Goal: Task Accomplishment & Management: Manage account settings

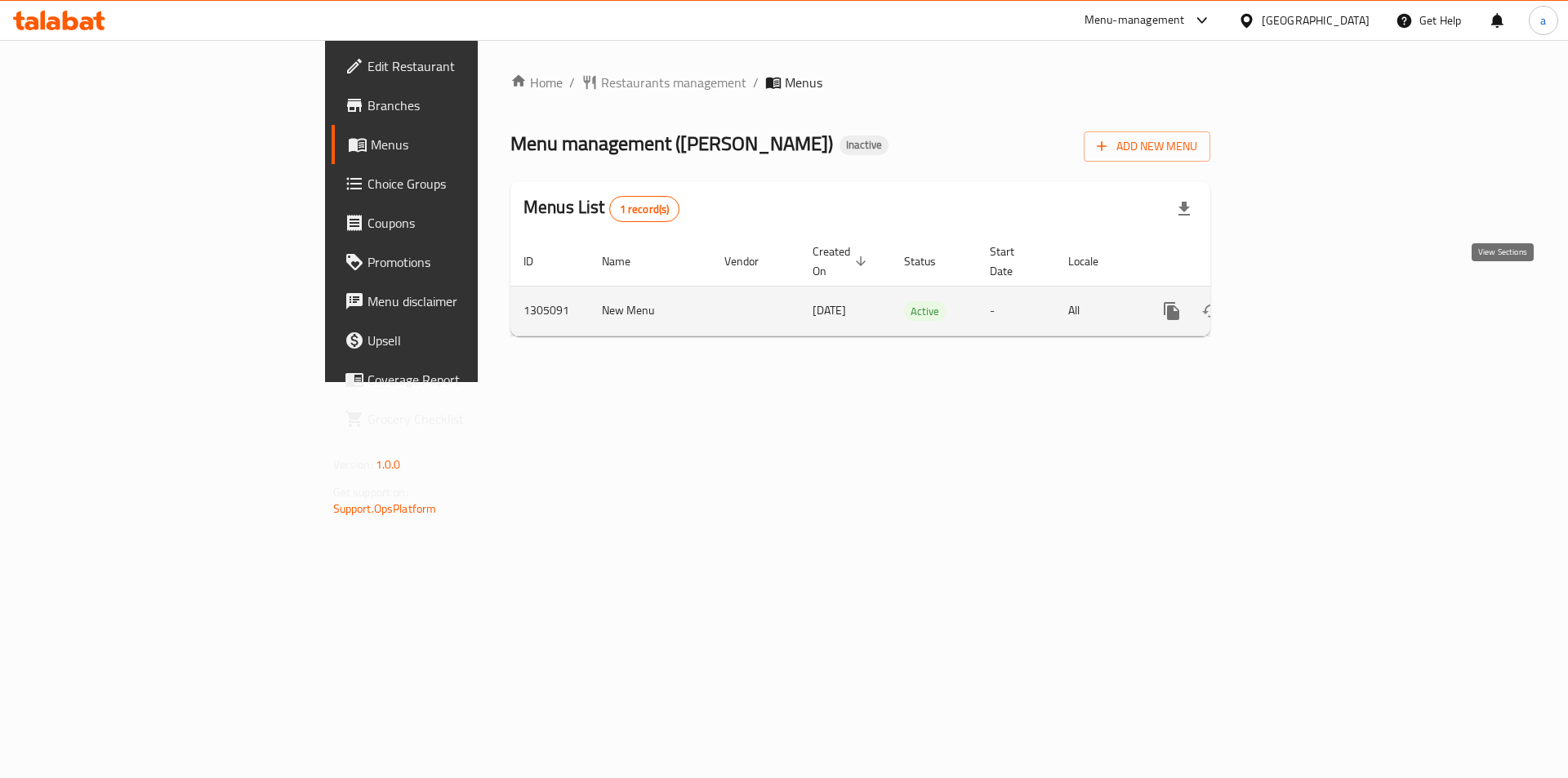
click at [1297, 304] on icon "enhanced table" at bounding box center [1289, 311] width 14 height 14
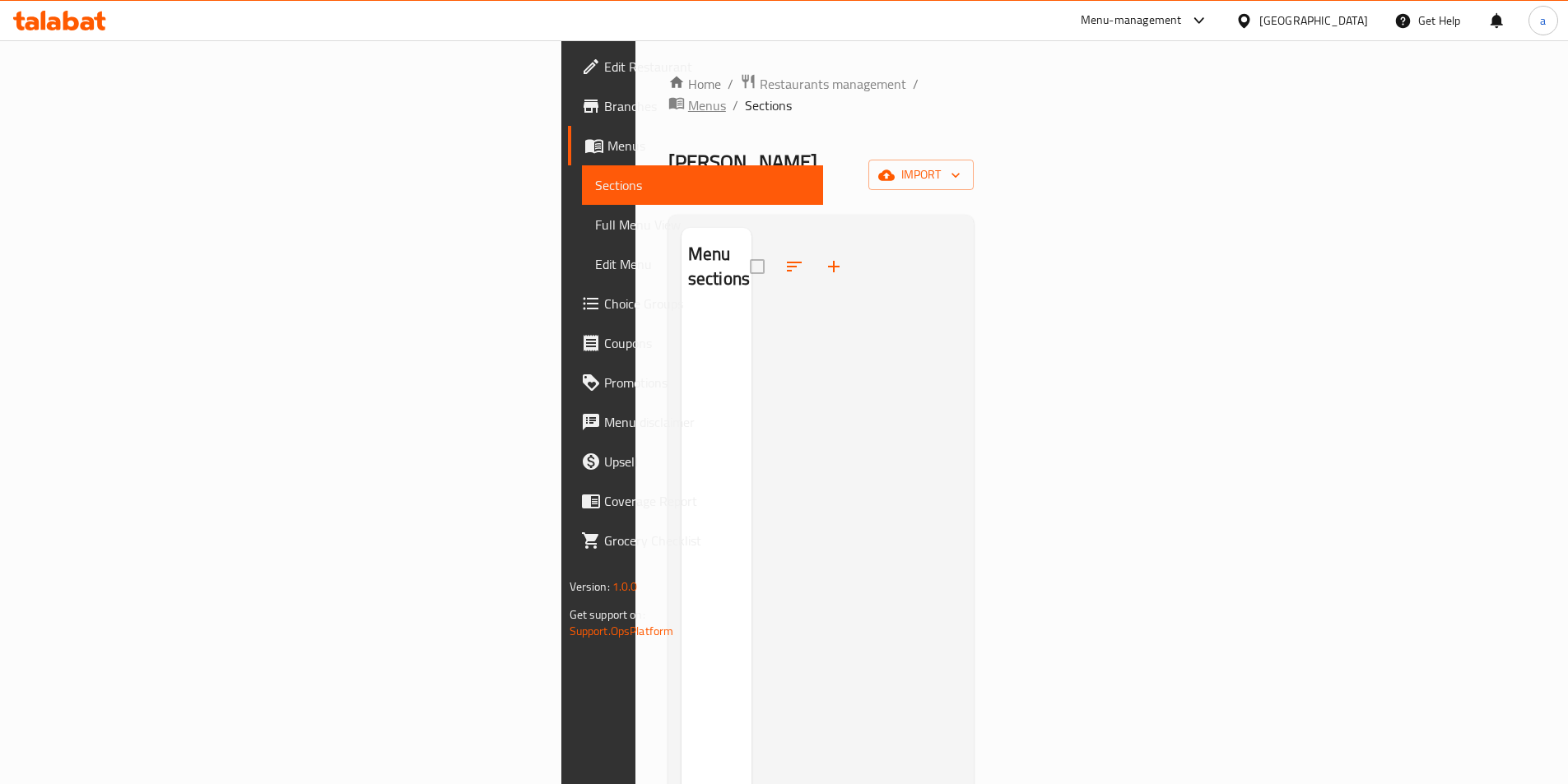
click at [668, 95] on span "breadcrumb" at bounding box center [678, 105] width 20 height 21
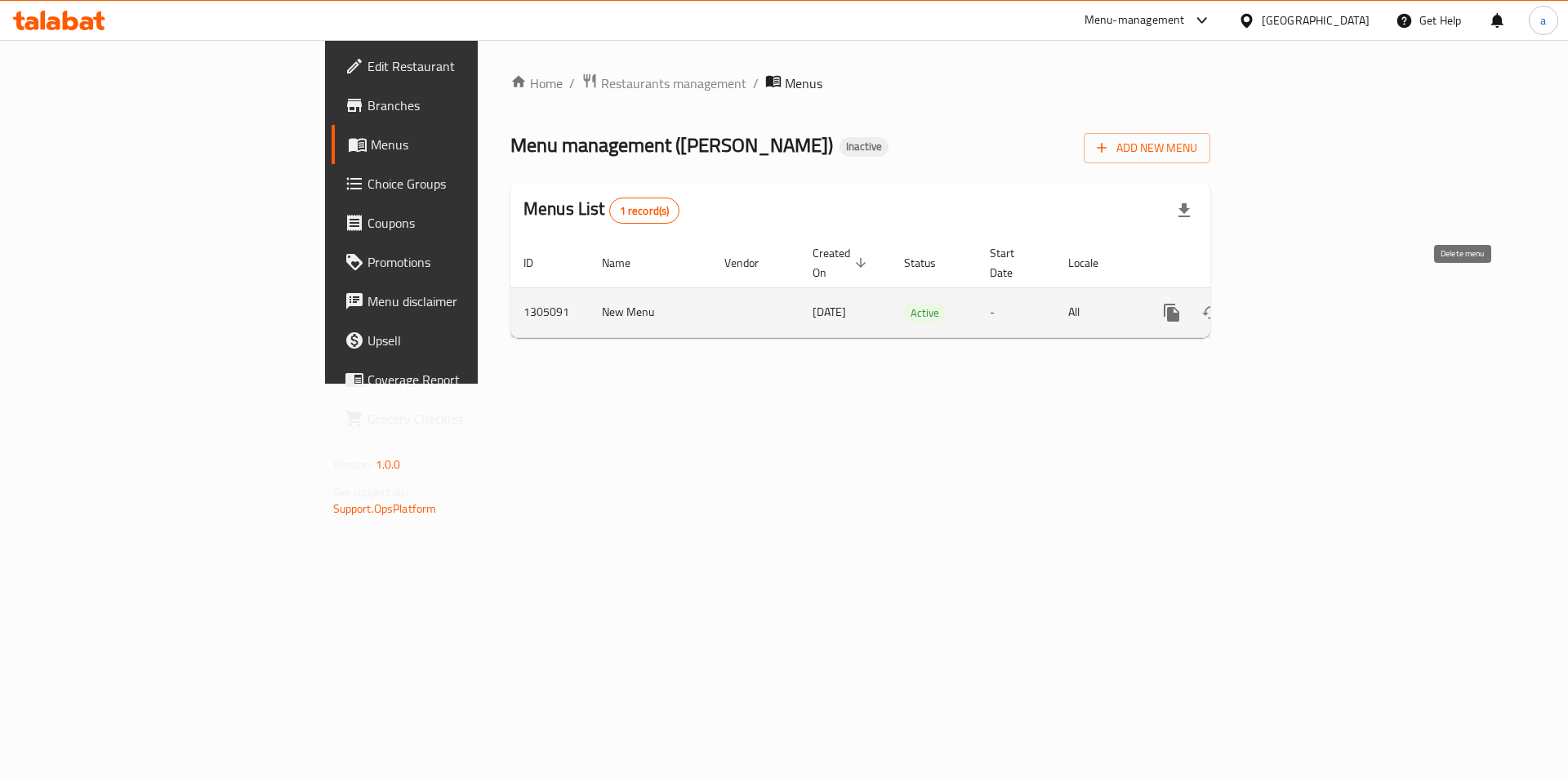
click at [1260, 303] on icon "enhanced table" at bounding box center [1250, 313] width 20 height 20
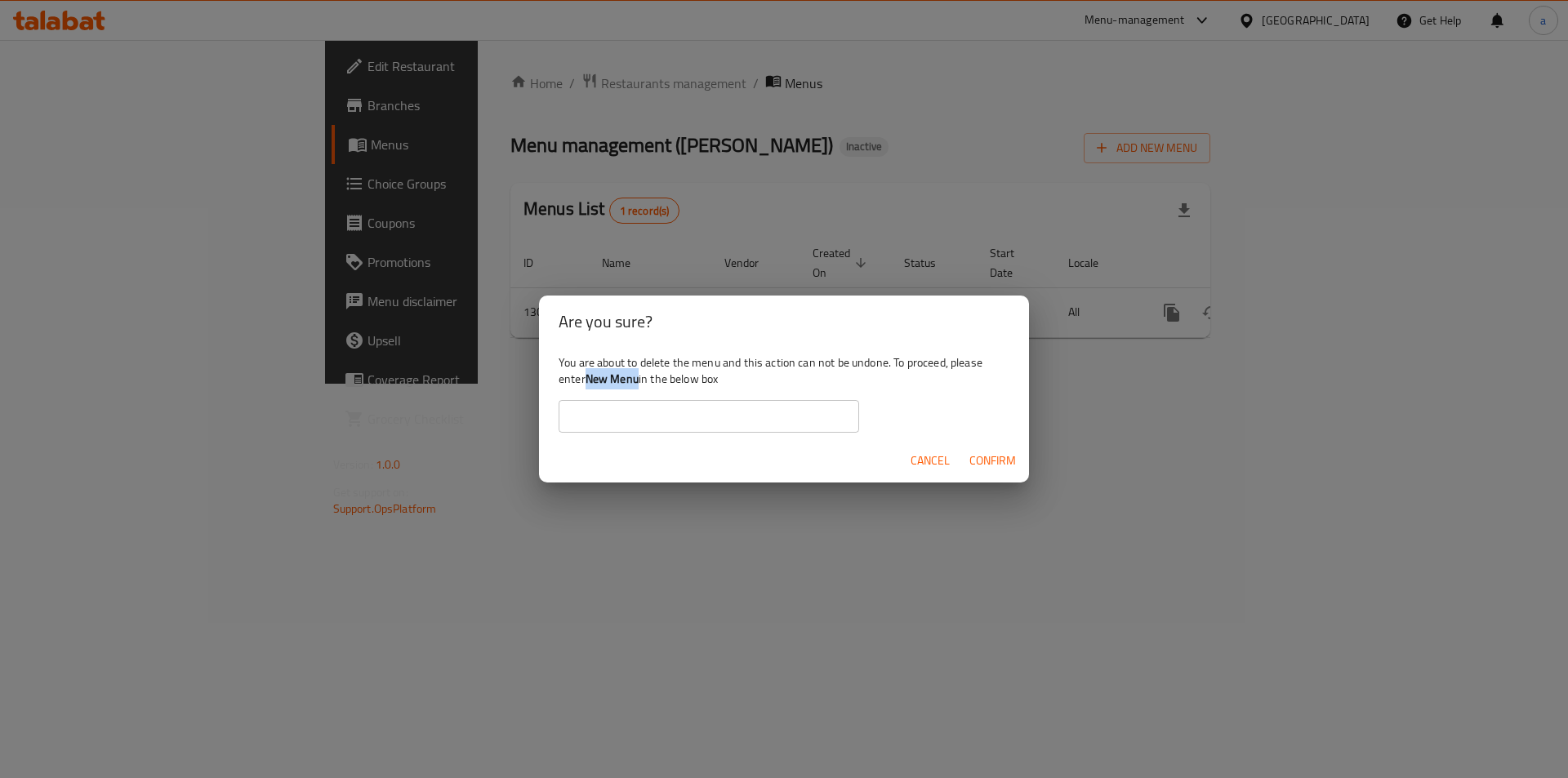
drag, startPoint x: 590, startPoint y: 379, endPoint x: 642, endPoint y: 382, distance: 52.1
click at [642, 382] on div "You are about to delete the menu and this action can not be undone. To proceed,…" at bounding box center [784, 394] width 490 height 91
copy b "New Menu"
click at [642, 428] on input "text" at bounding box center [708, 416] width 300 height 33
paste input "New Menu"
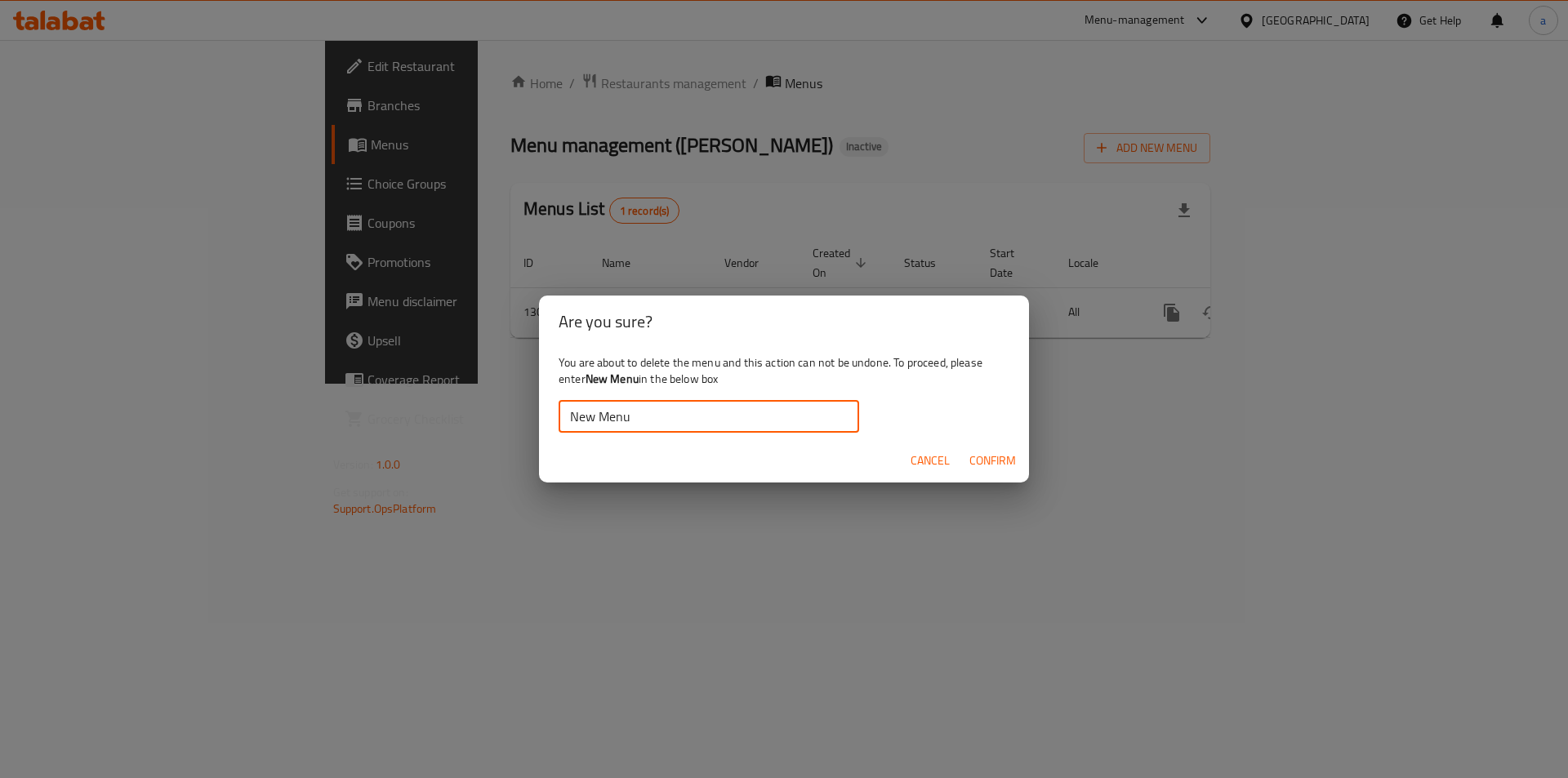
type input "New Menu"
click at [980, 459] on span "Confirm" at bounding box center [993, 460] width 46 height 21
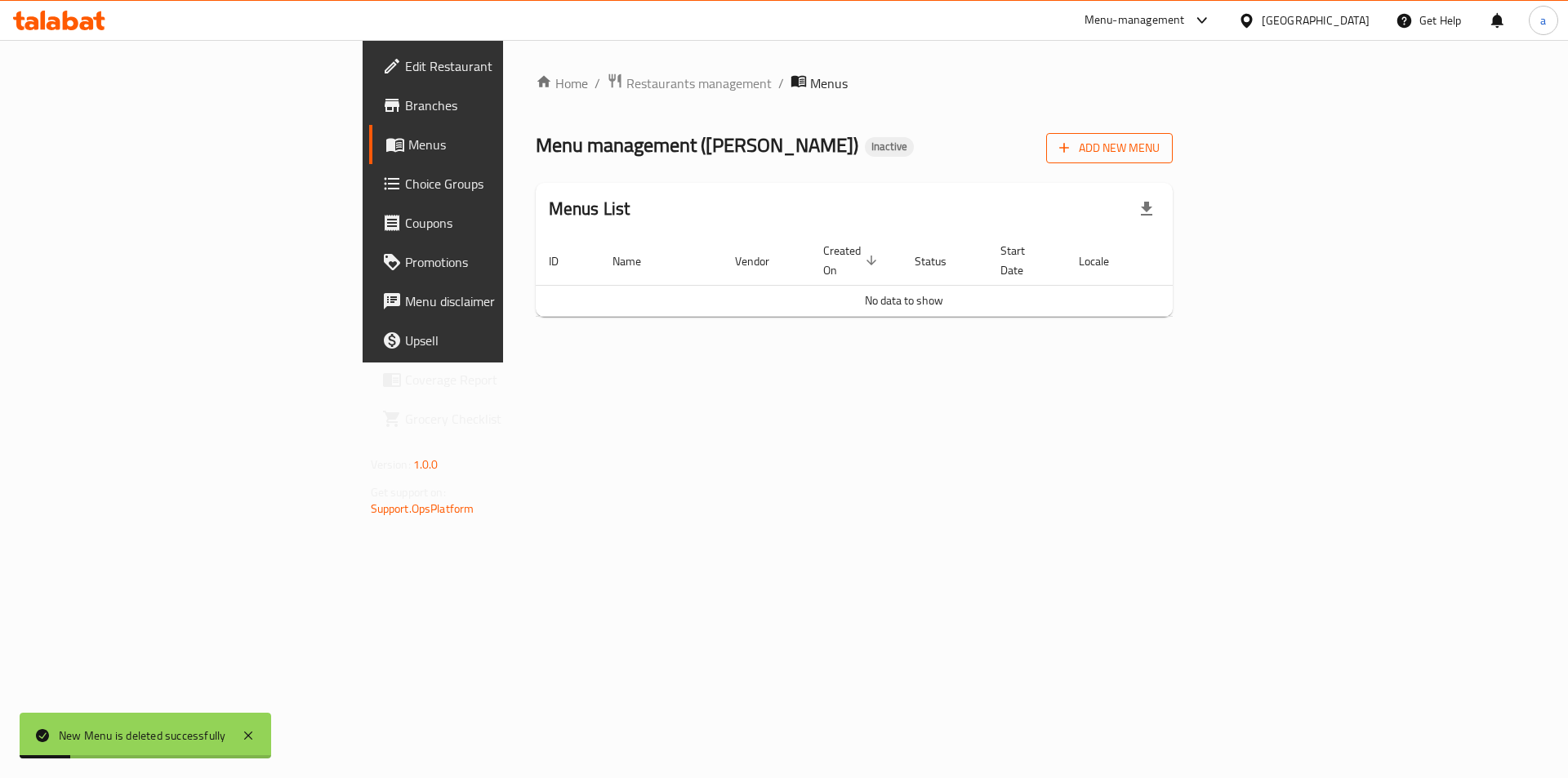
click at [1173, 160] on button "Add New Menu" at bounding box center [1109, 147] width 127 height 30
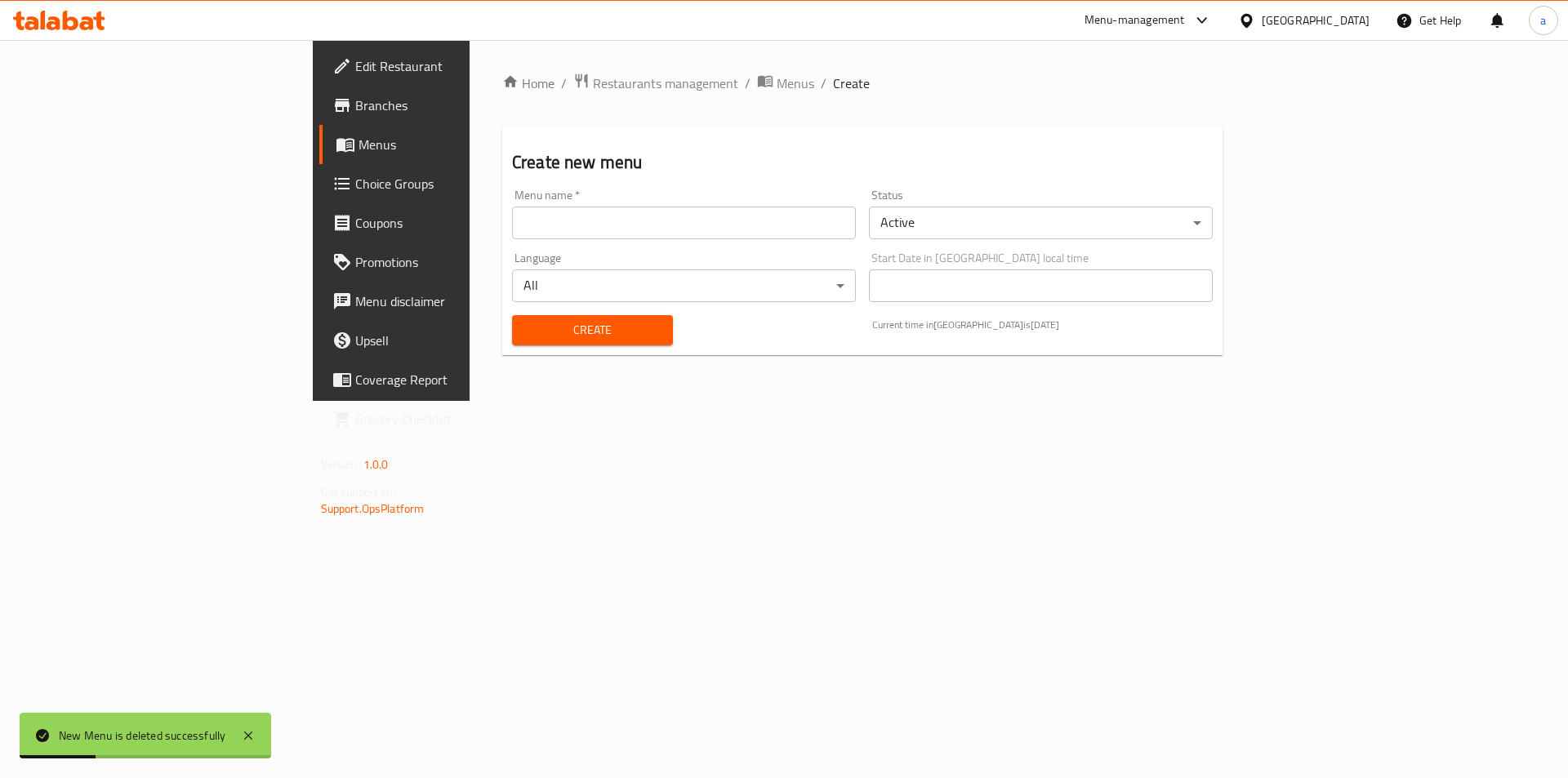
click at [528, 238] on input "text" at bounding box center [684, 223] width 344 height 33
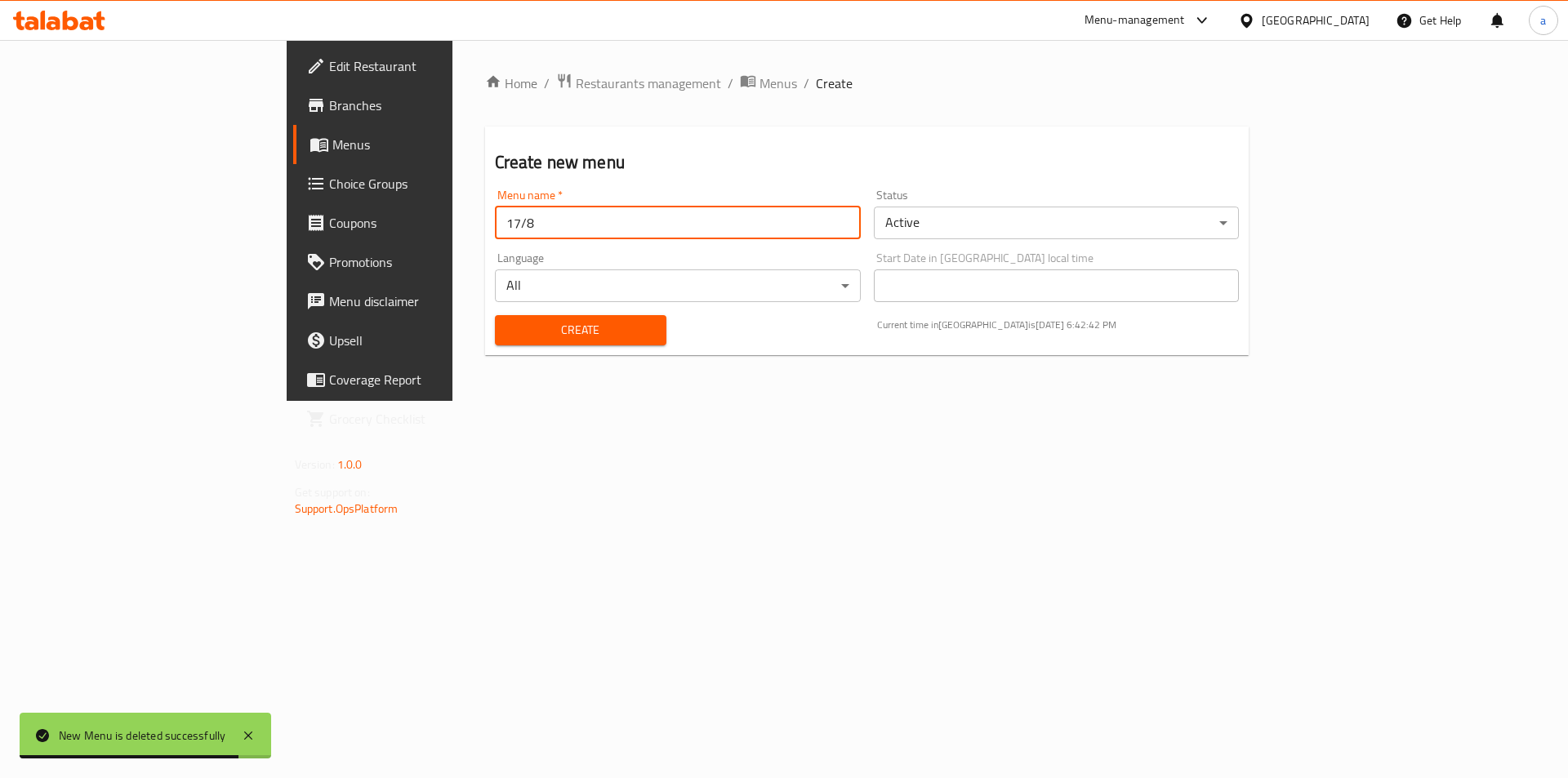
type input "17/8"
click at [518, 338] on span "Create" at bounding box center [581, 330] width 146 height 21
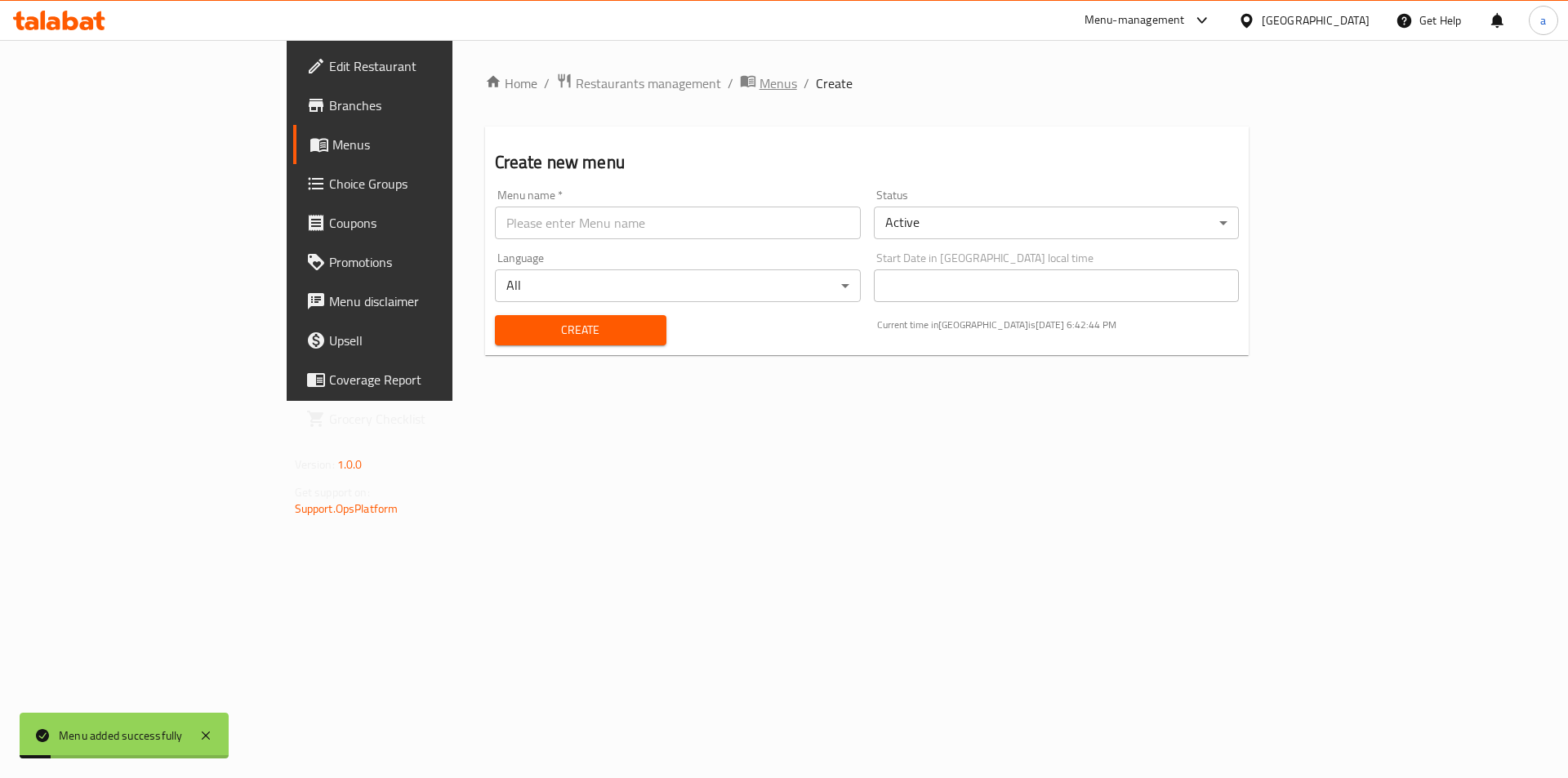
click at [760, 76] on span "Menus" at bounding box center [779, 83] width 38 height 20
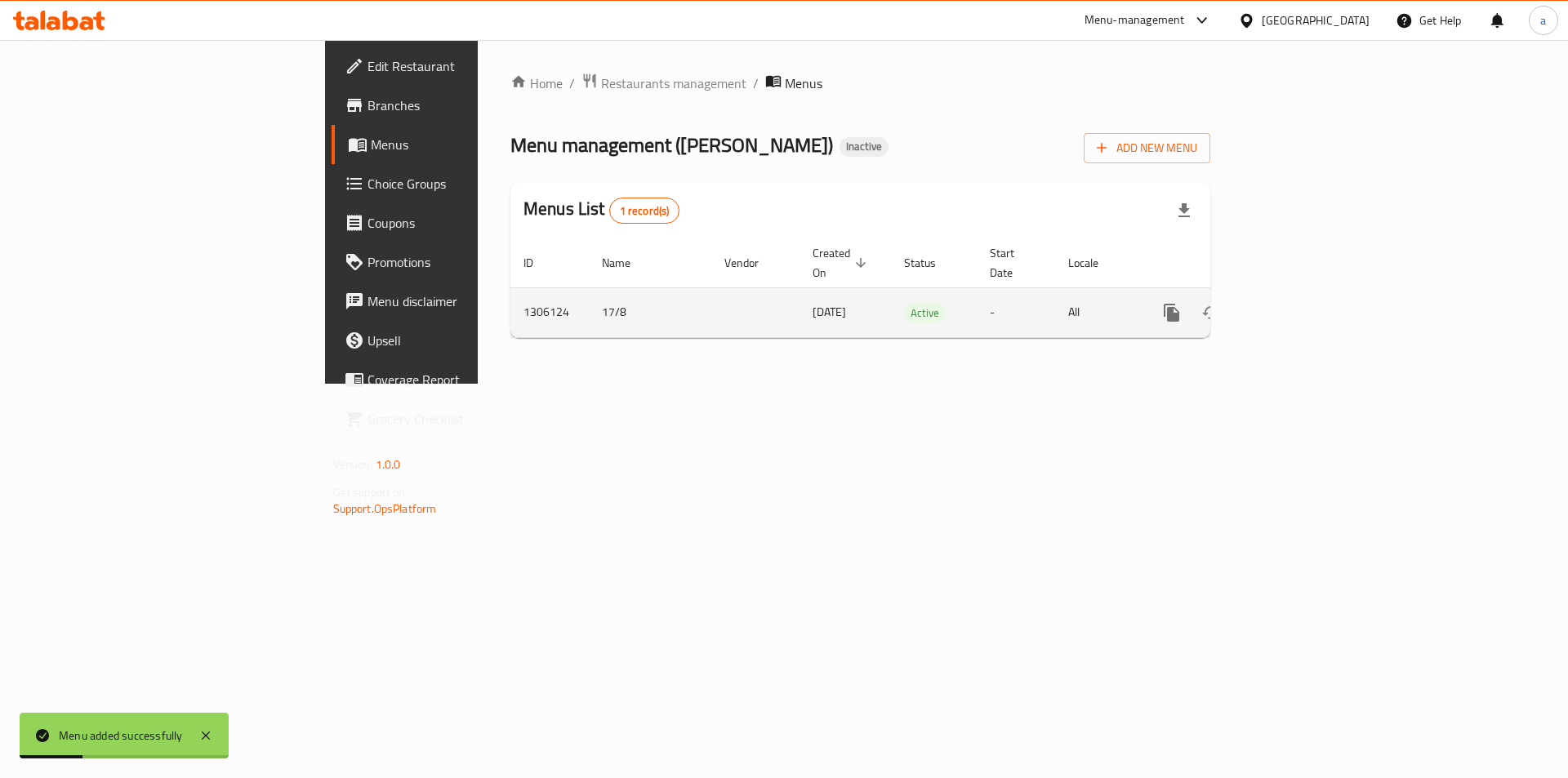
click at [1299, 303] on icon "enhanced table" at bounding box center [1290, 313] width 20 height 20
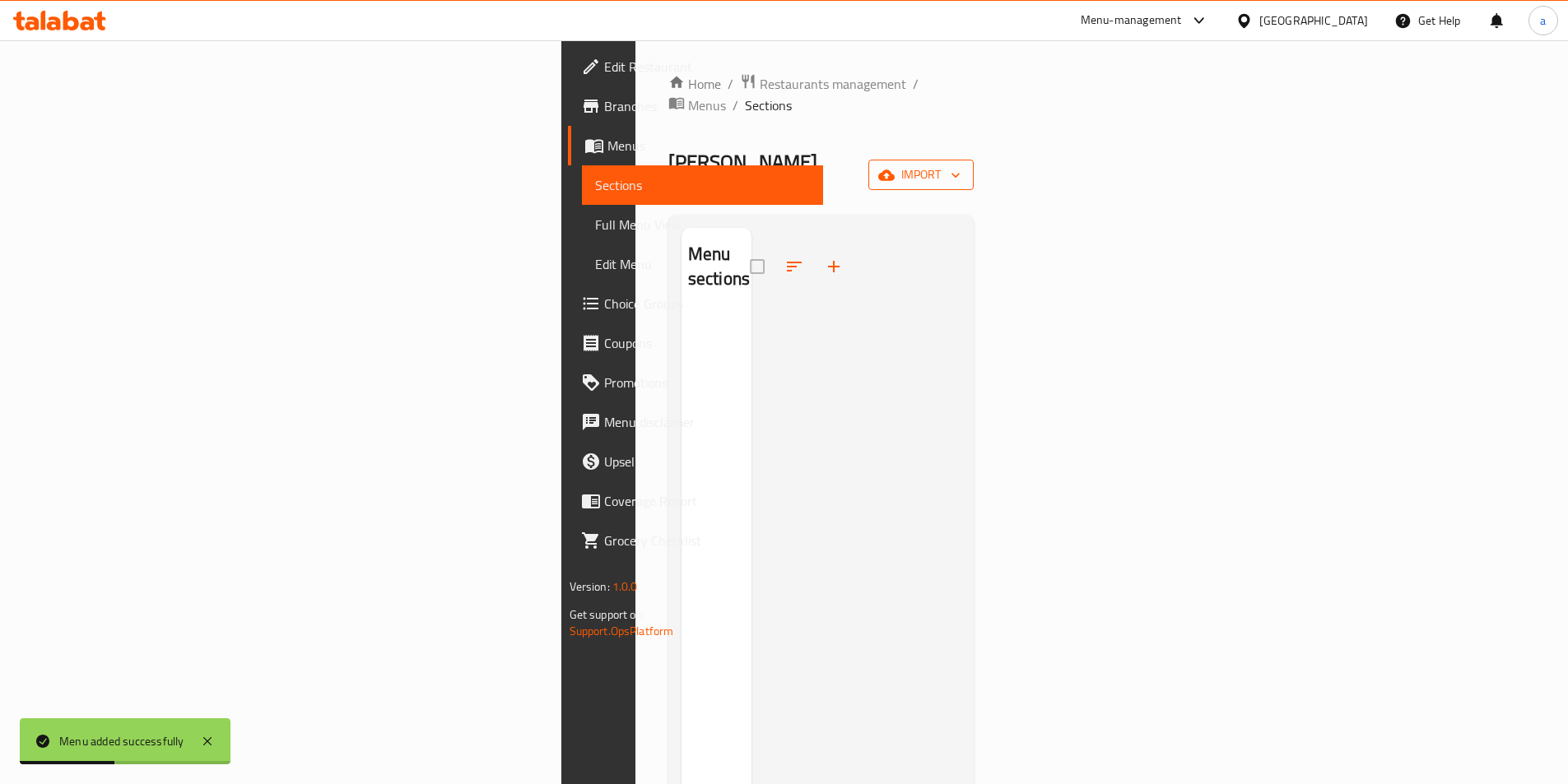
click at [961, 165] on span "import" at bounding box center [921, 175] width 79 height 21
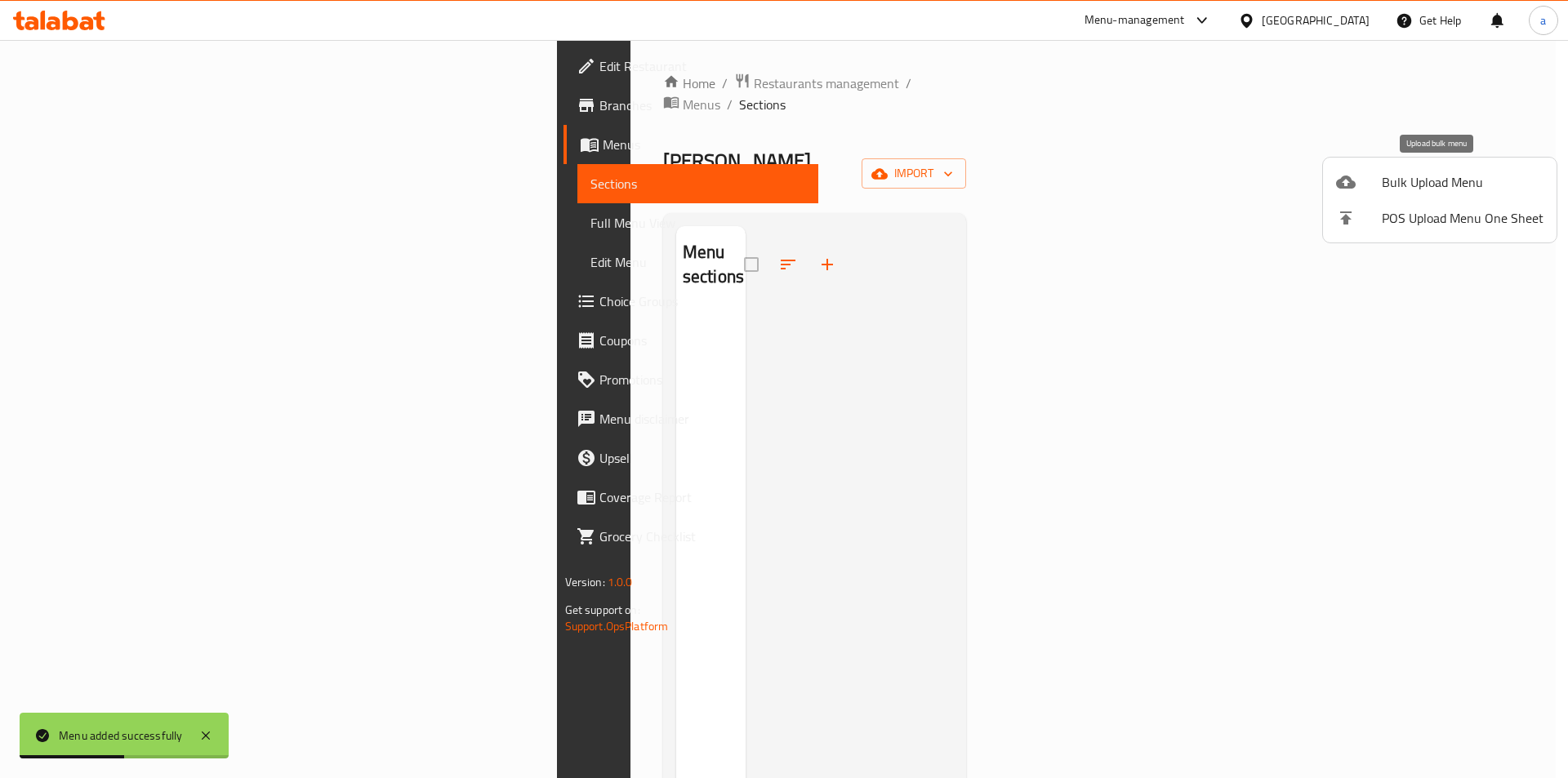
click at [1470, 192] on span "Bulk Upload Menu" at bounding box center [1462, 182] width 162 height 20
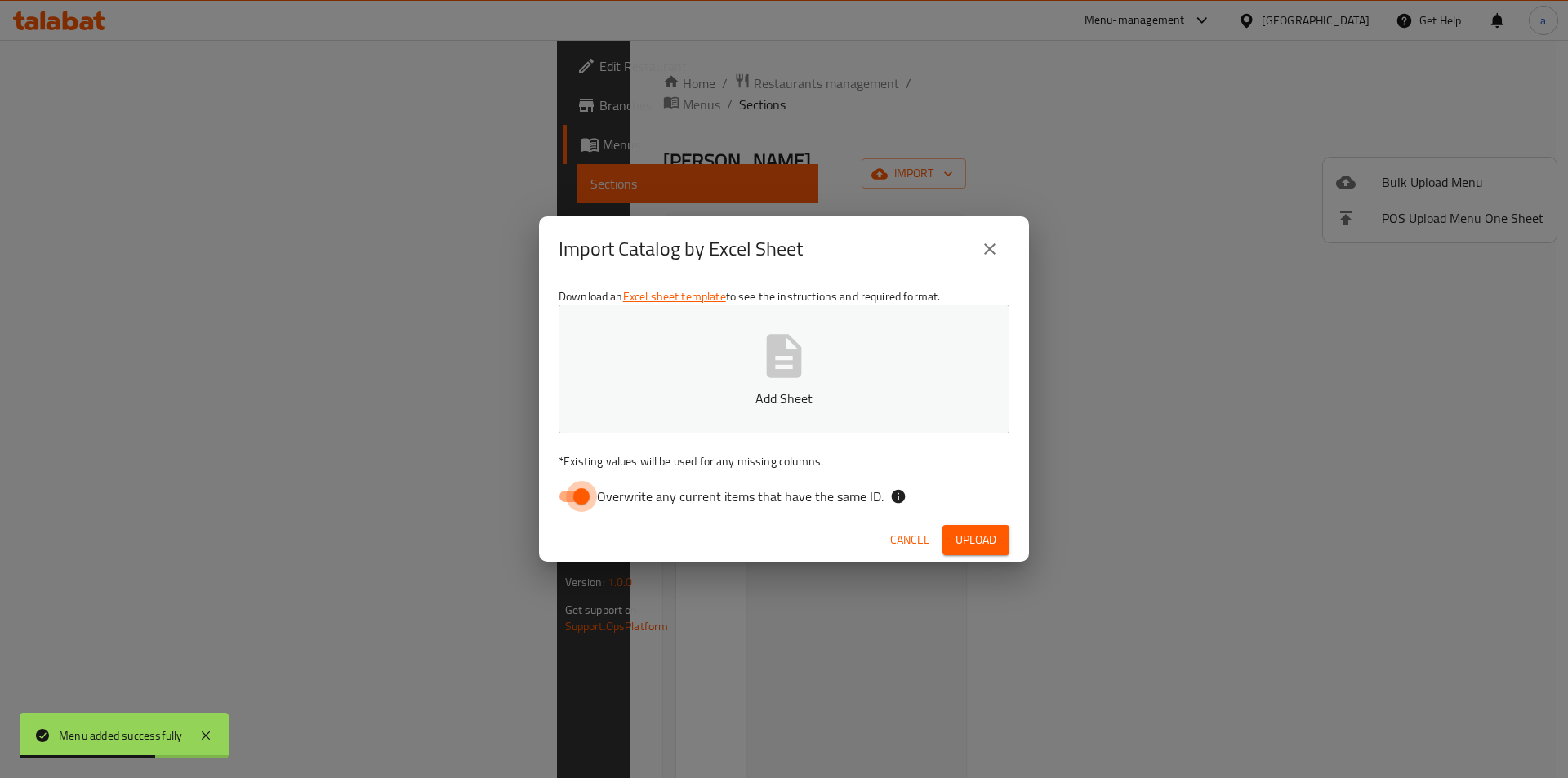
click at [578, 499] on input "Overwrite any current items that have the same ID." at bounding box center [581, 497] width 93 height 31
checkbox input "false"
click at [648, 417] on button "Add Sheet" at bounding box center [784, 369] width 451 height 129
click at [965, 543] on span "Upload" at bounding box center [975, 540] width 41 height 21
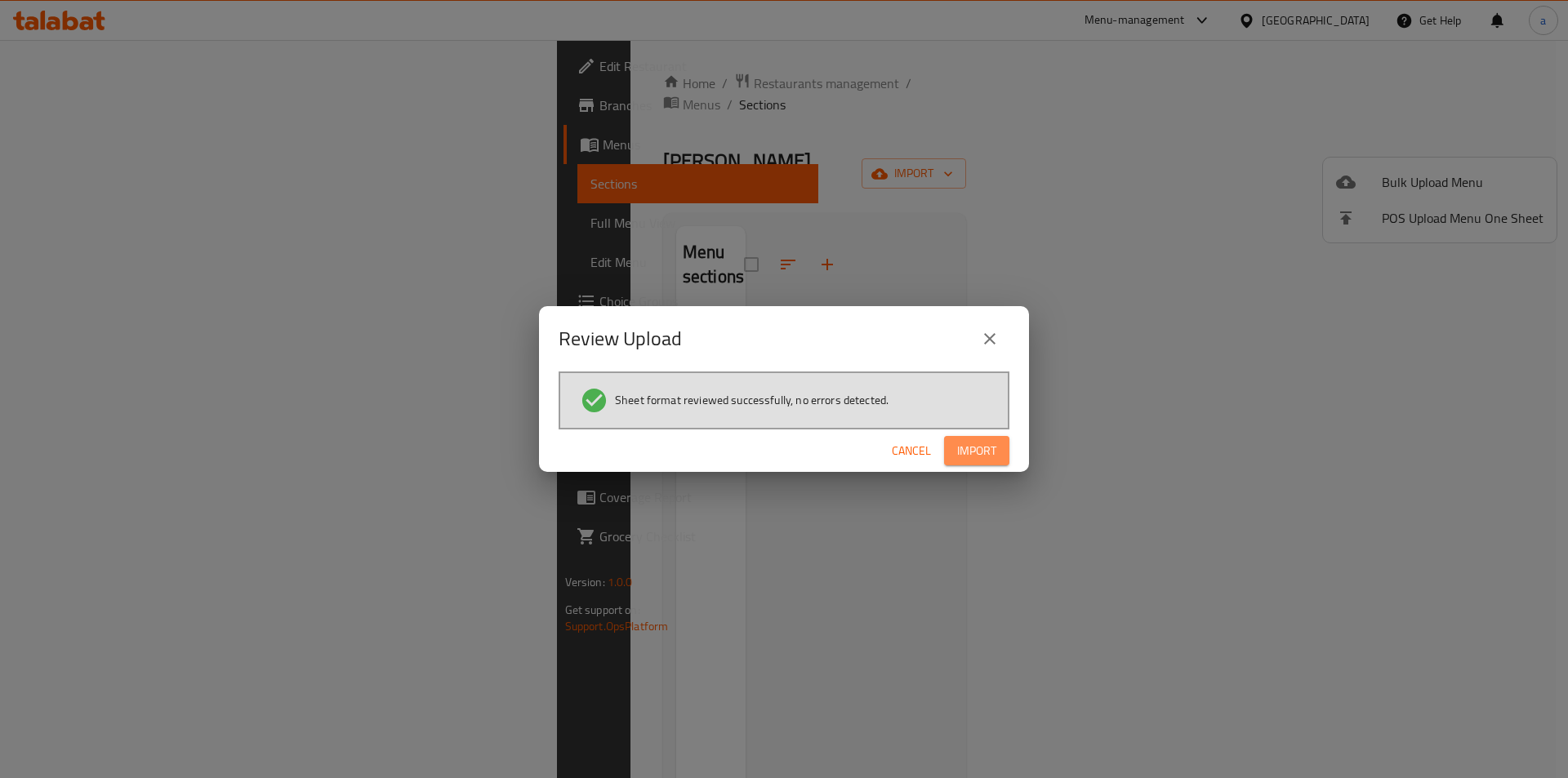
click at [974, 455] on span "Import" at bounding box center [976, 451] width 39 height 21
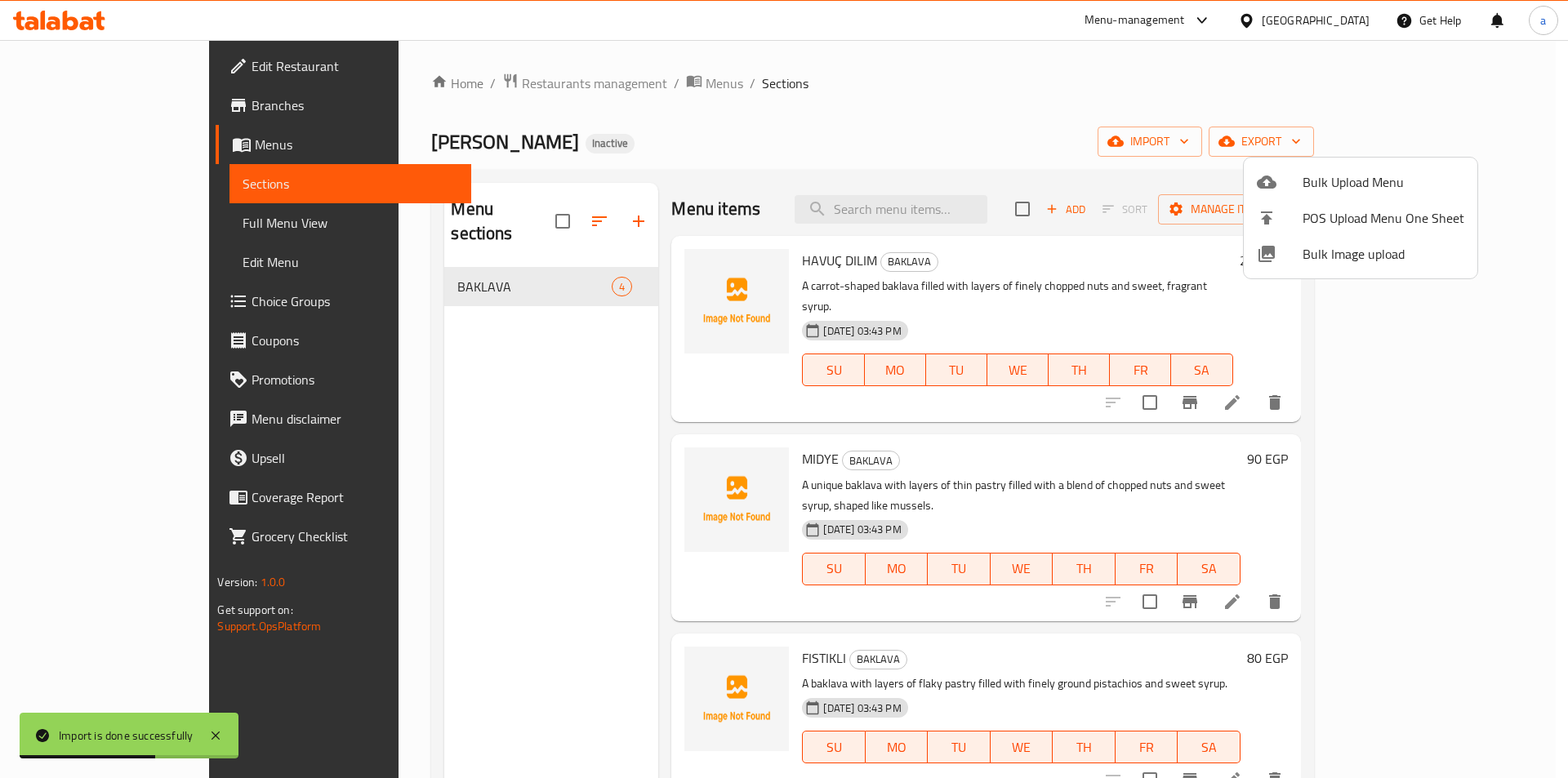
click at [112, 214] on div at bounding box center [784, 389] width 1568 height 778
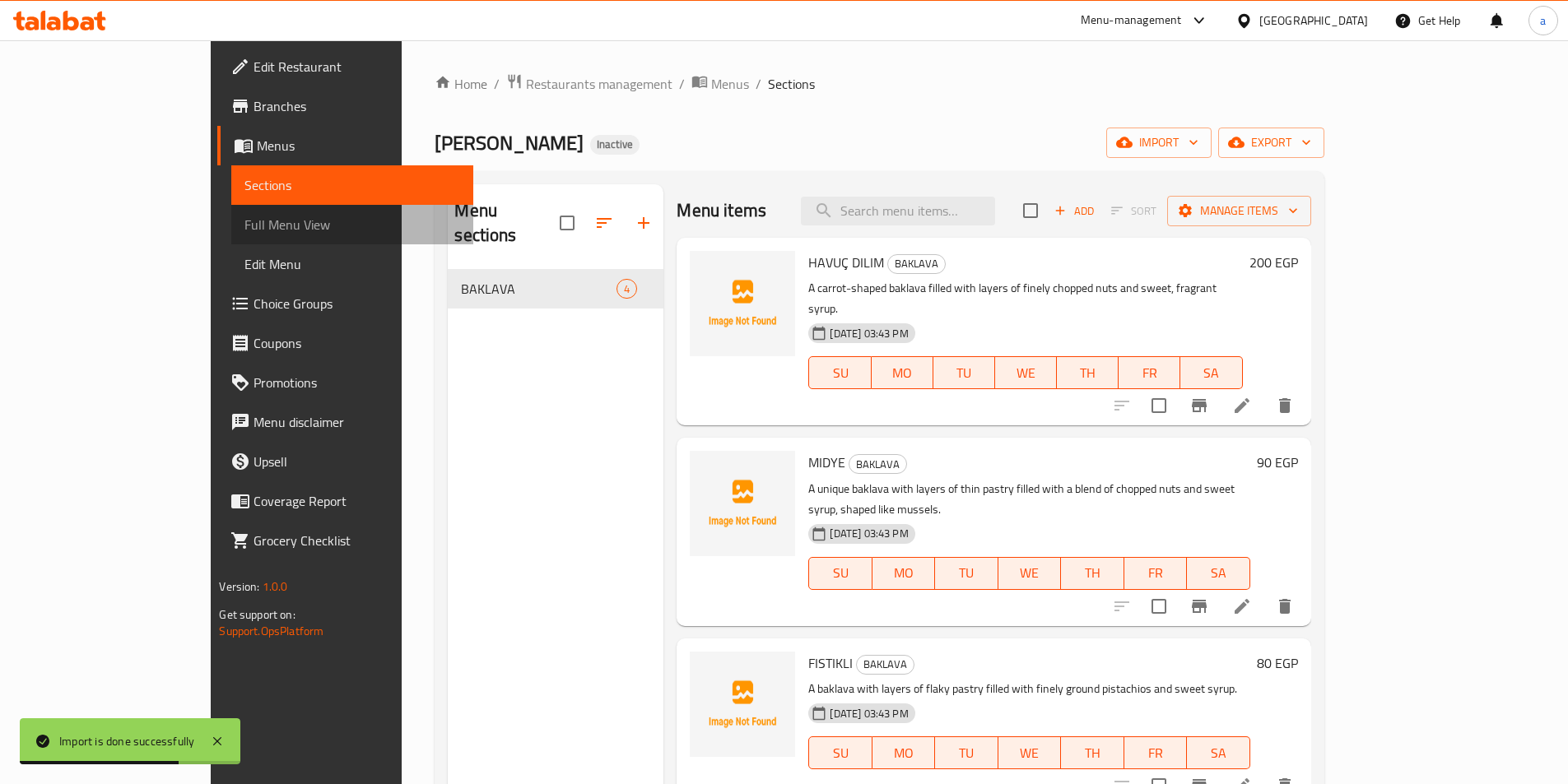
click at [244, 219] on span "Full Menu View" at bounding box center [352, 225] width 215 height 20
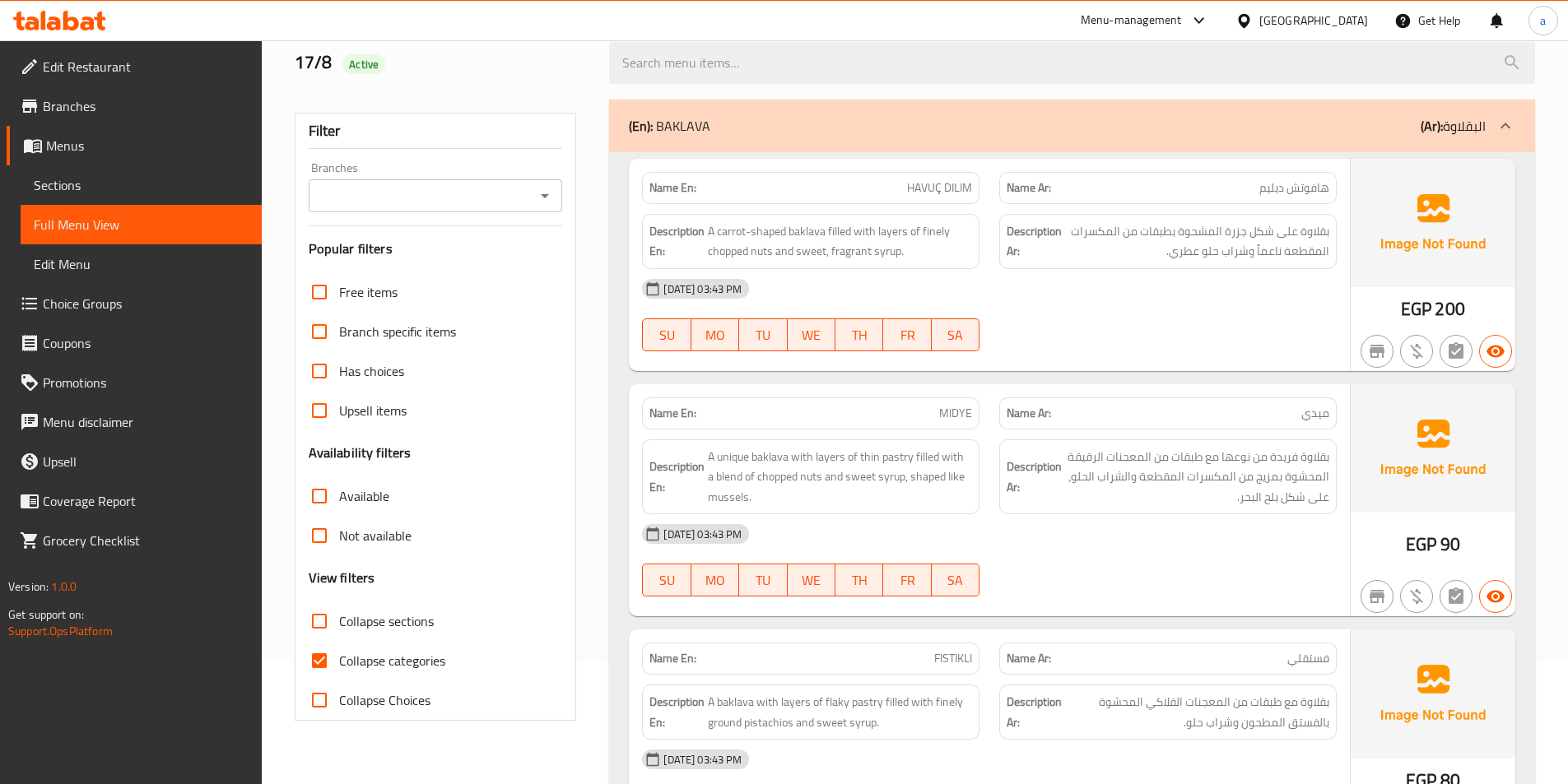
scroll to position [162, 0]
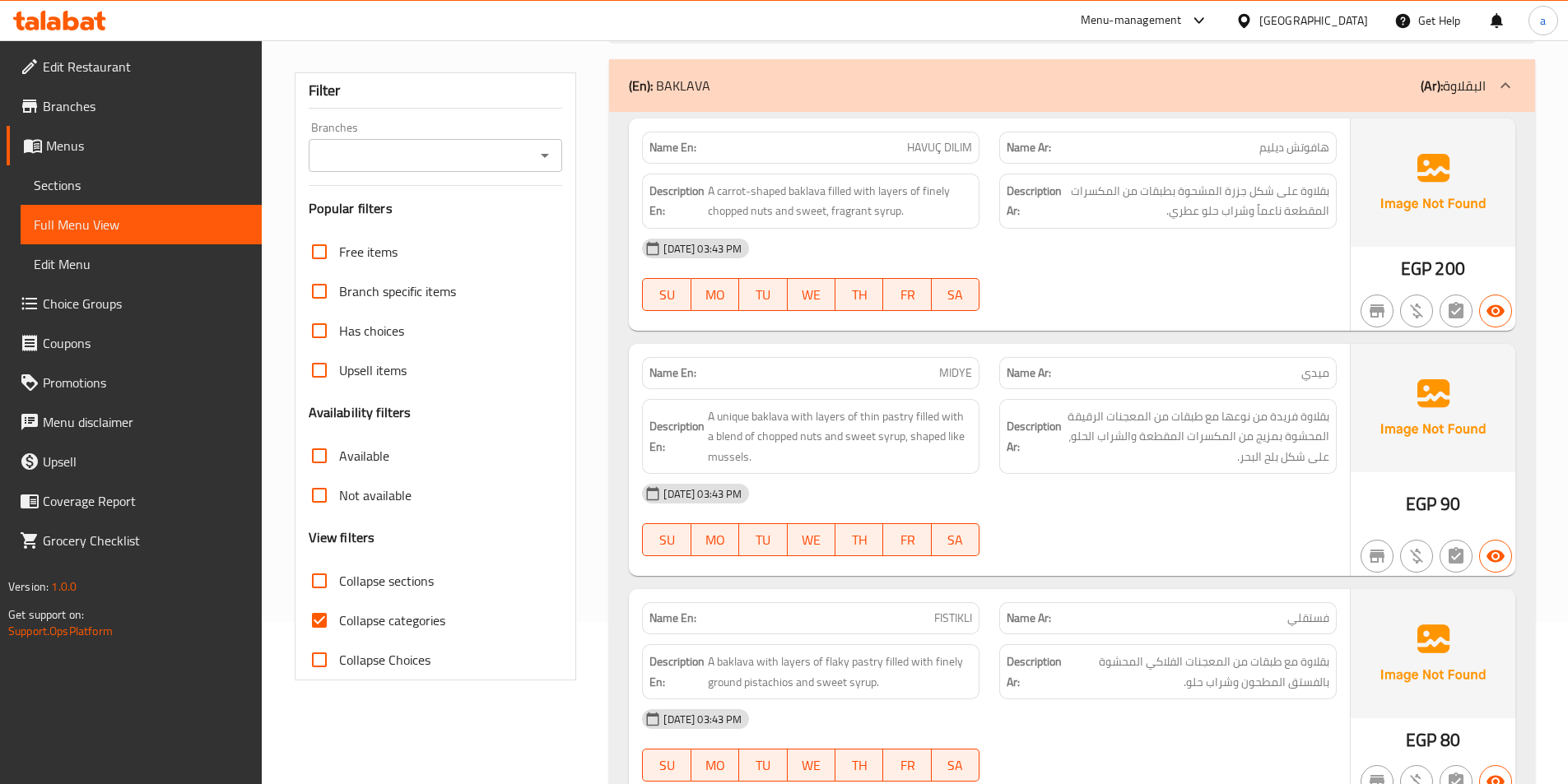
click at [328, 612] on input "Collapse categories" at bounding box center [319, 620] width 39 height 39
checkbox input "false"
click at [929, 151] on span "HAVUÇ DILIM" at bounding box center [939, 148] width 65 height 17
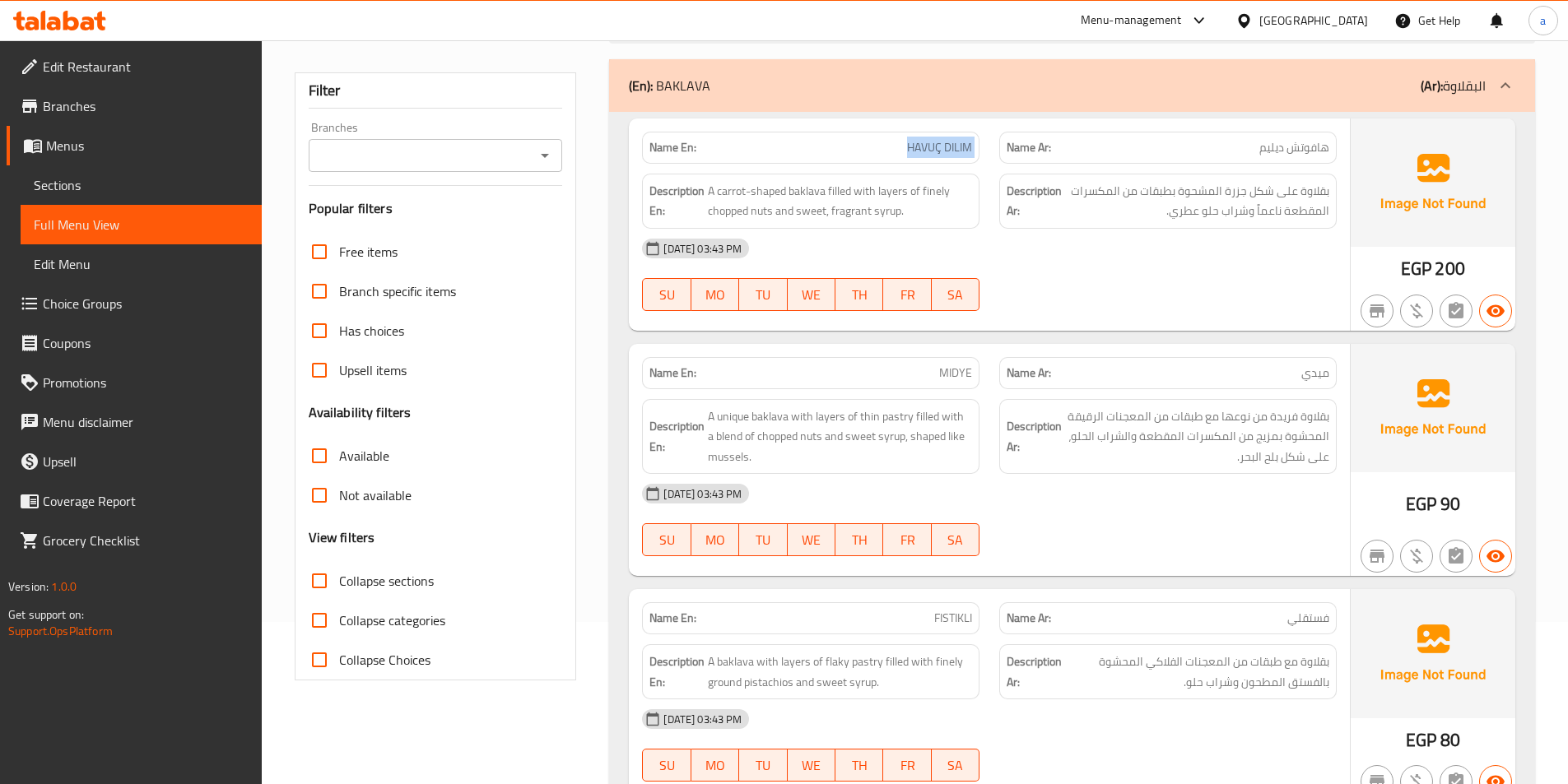
copy span "HAVUÇ DILIM"
click at [105, 182] on span "Sections" at bounding box center [141, 185] width 215 height 20
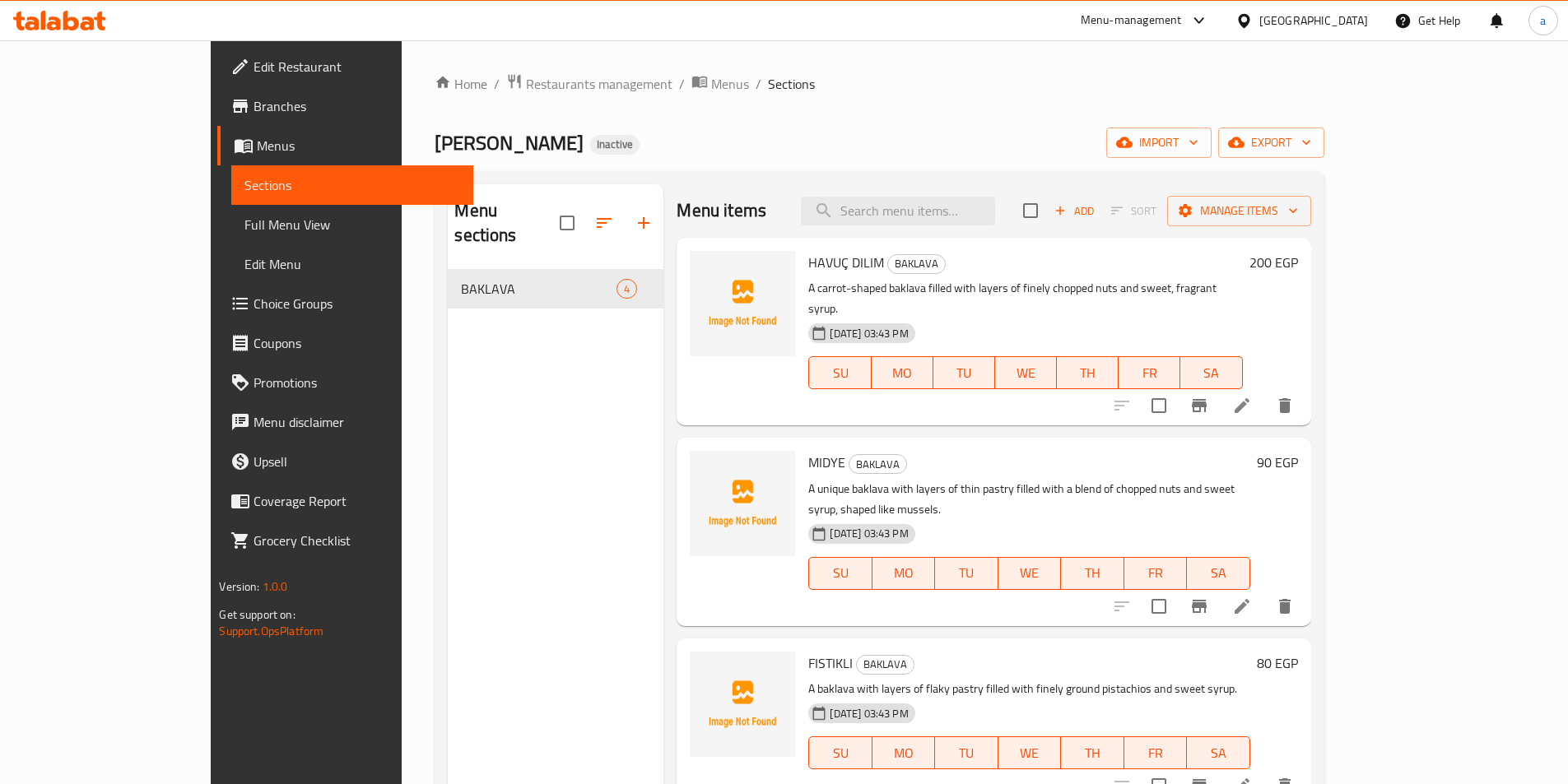
click at [1212, 95] on div "Home / Restaurants management / Menus / Sections [PERSON_NAME] Inactive import …" at bounding box center [879, 527] width 889 height 909
click at [1265, 396] on li at bounding box center [1242, 406] width 46 height 29
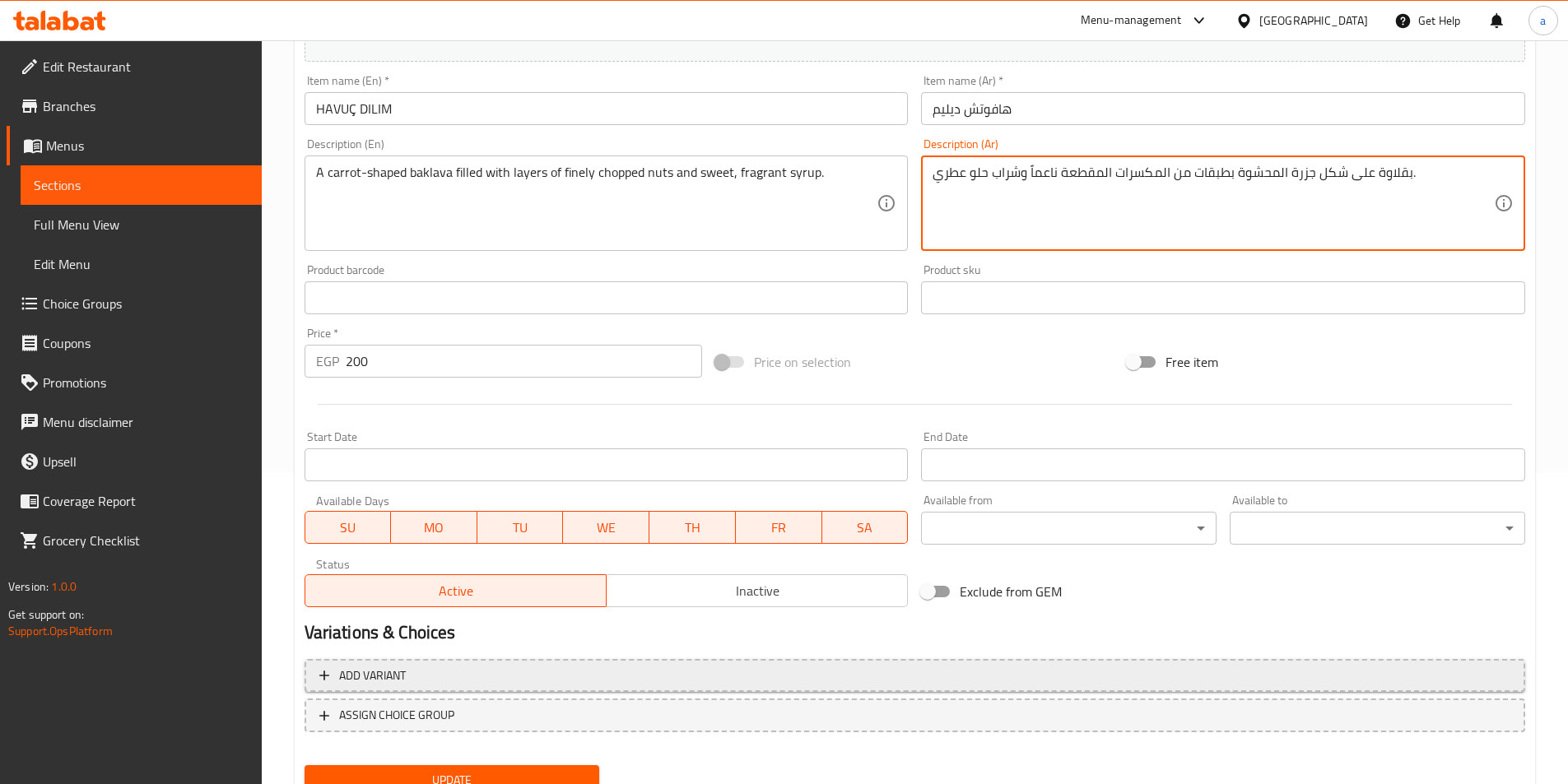
scroll to position [329, 0]
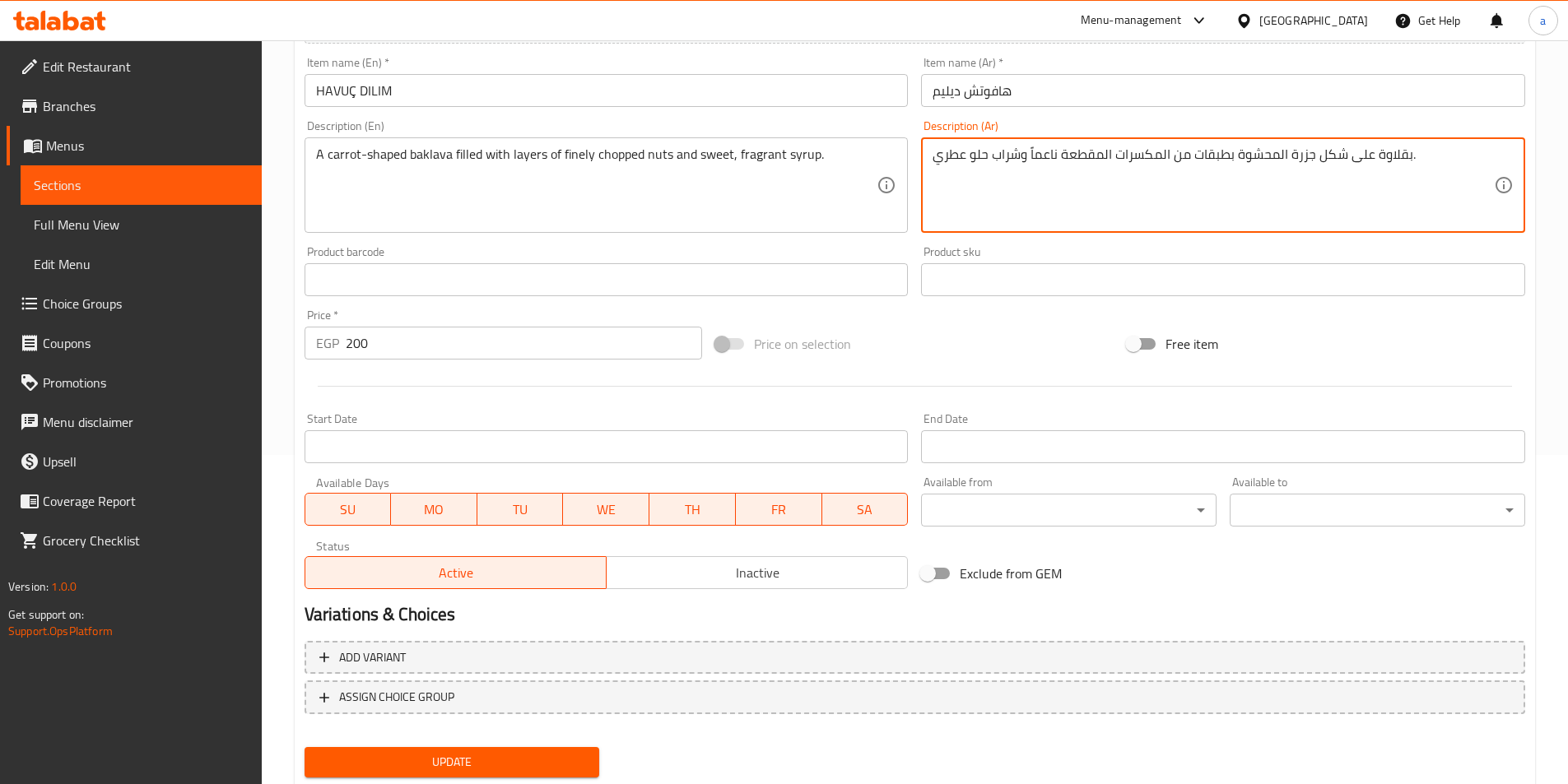
type textarea "بقلاوة على شكل جزرة المحشوة بطبقات من المكسرات المقطعة ناعماً وشراب حلو عطري."
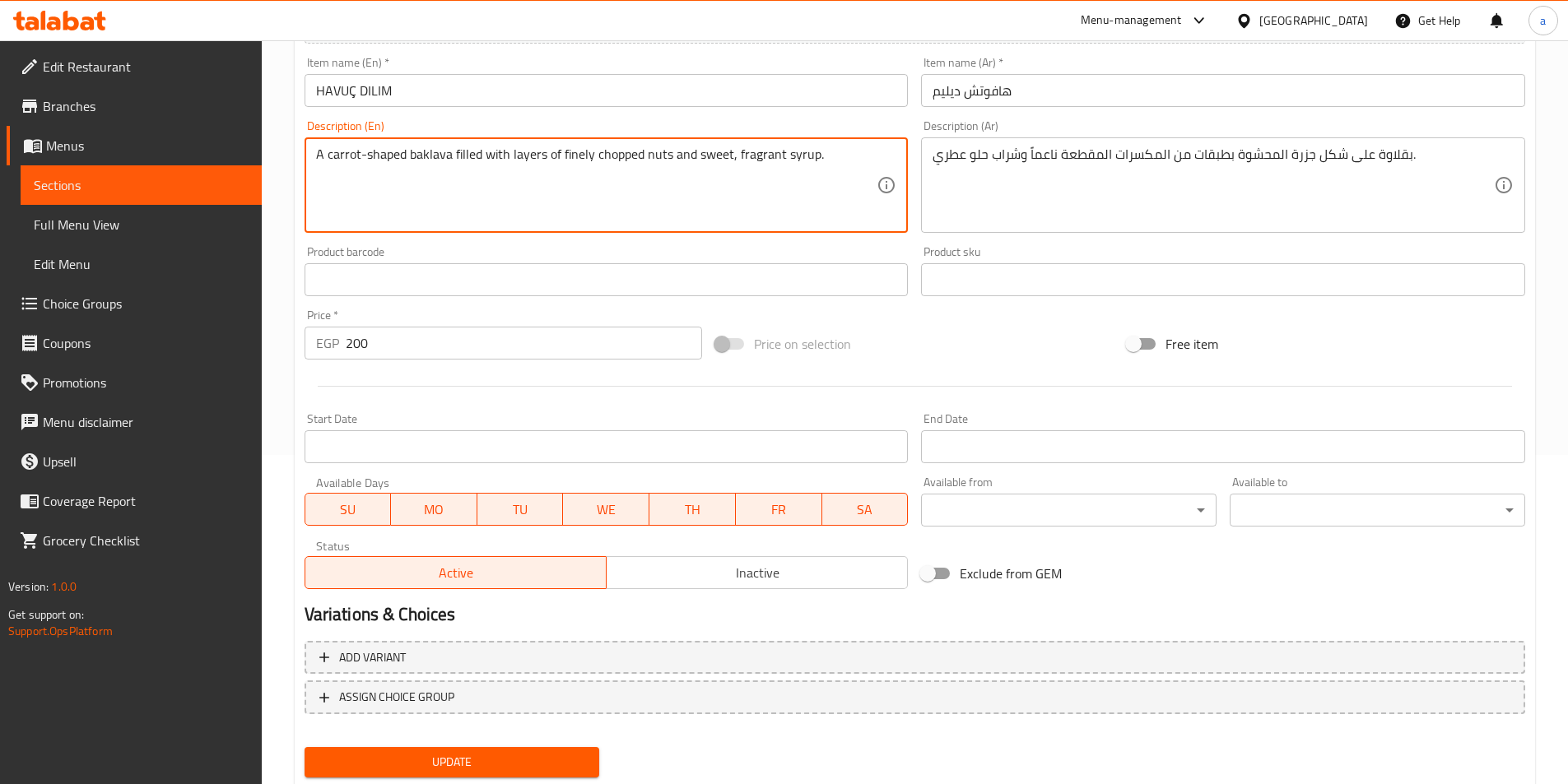
click at [572, 158] on textarea "A carrot-shaped baklava filled with layers of finely chopped nuts and sweet, fr…" at bounding box center [597, 186] width 562 height 78
click at [695, 202] on textarea "A carrot-shaped baklava filled with layers of finely chopped nuts and sweet, fr…" at bounding box center [597, 186] width 562 height 78
click at [571, 157] on textarea "A carrot-shaped baklava filled with layers of finely chopped nuts and sweet, fr…" at bounding box center [597, 186] width 562 height 78
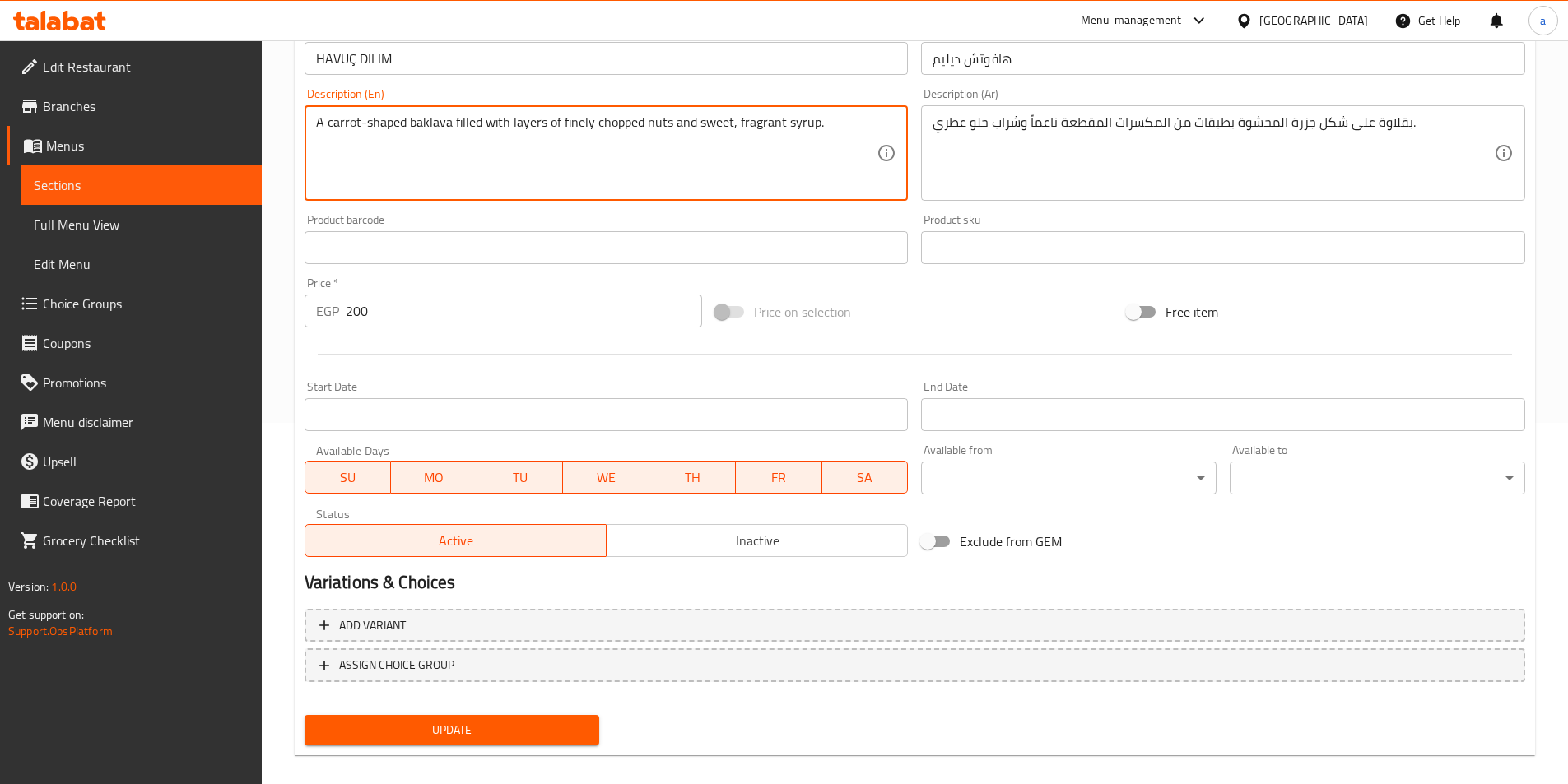
scroll to position [378, 0]
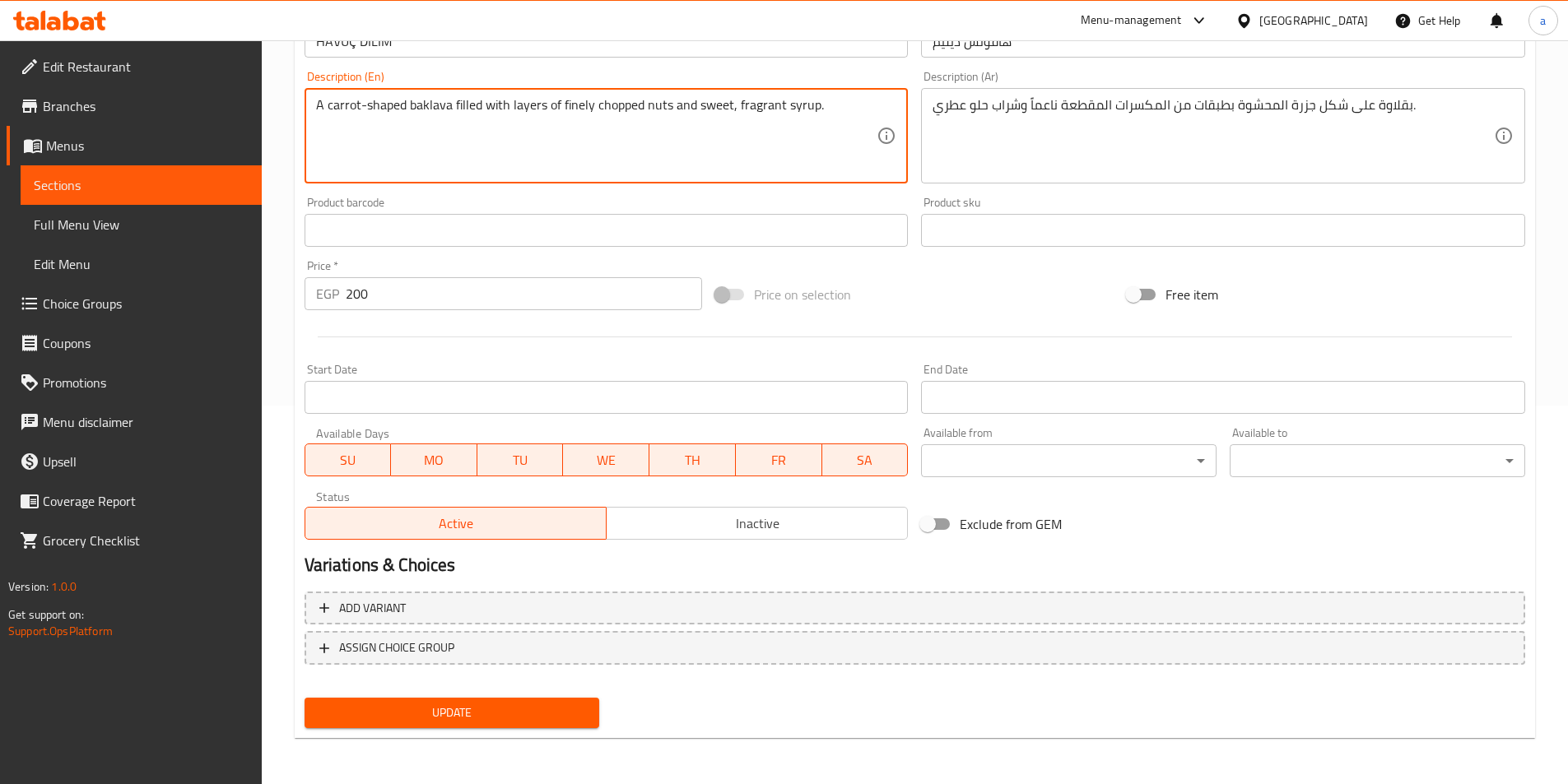
click at [753, 105] on textarea "A carrot-shaped baklava filled with layers of finely chopped nuts and sweet, fr…" at bounding box center [597, 137] width 562 height 78
click at [462, 727] on button "Update" at bounding box center [452, 713] width 295 height 30
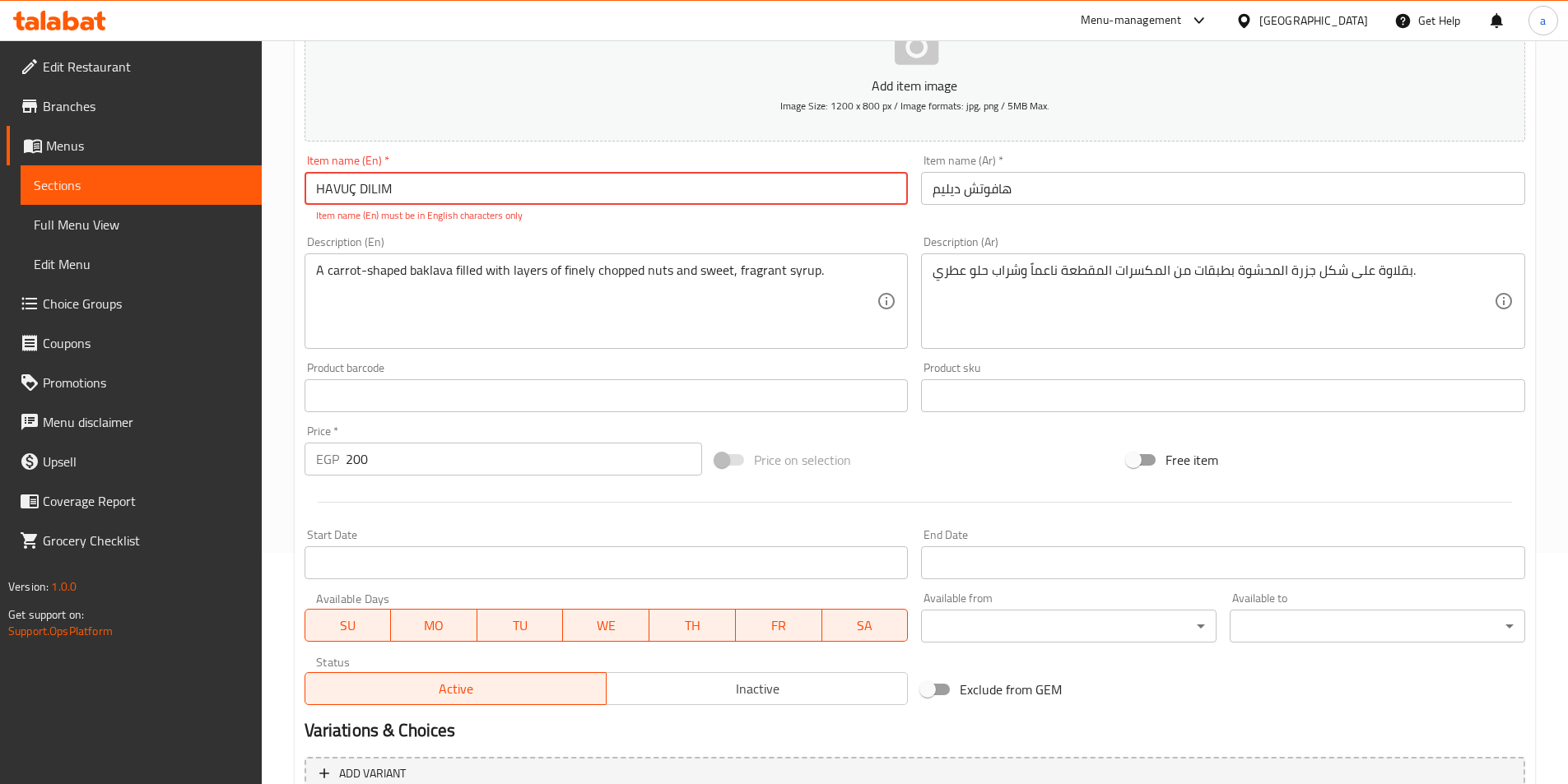
scroll to position [214, 0]
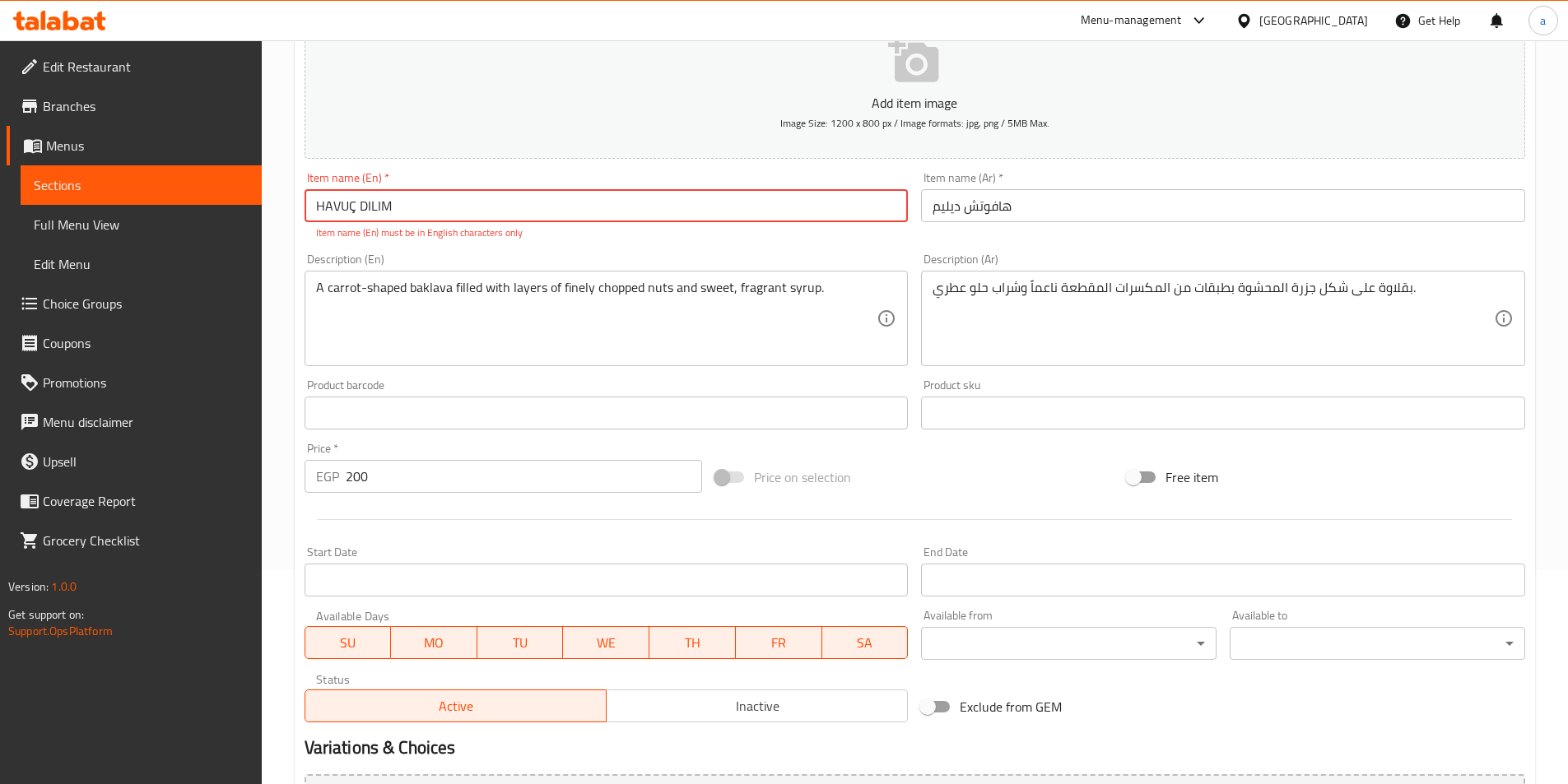
click at [356, 207] on input "HAVUÇ DILIM" at bounding box center [606, 206] width 604 height 33
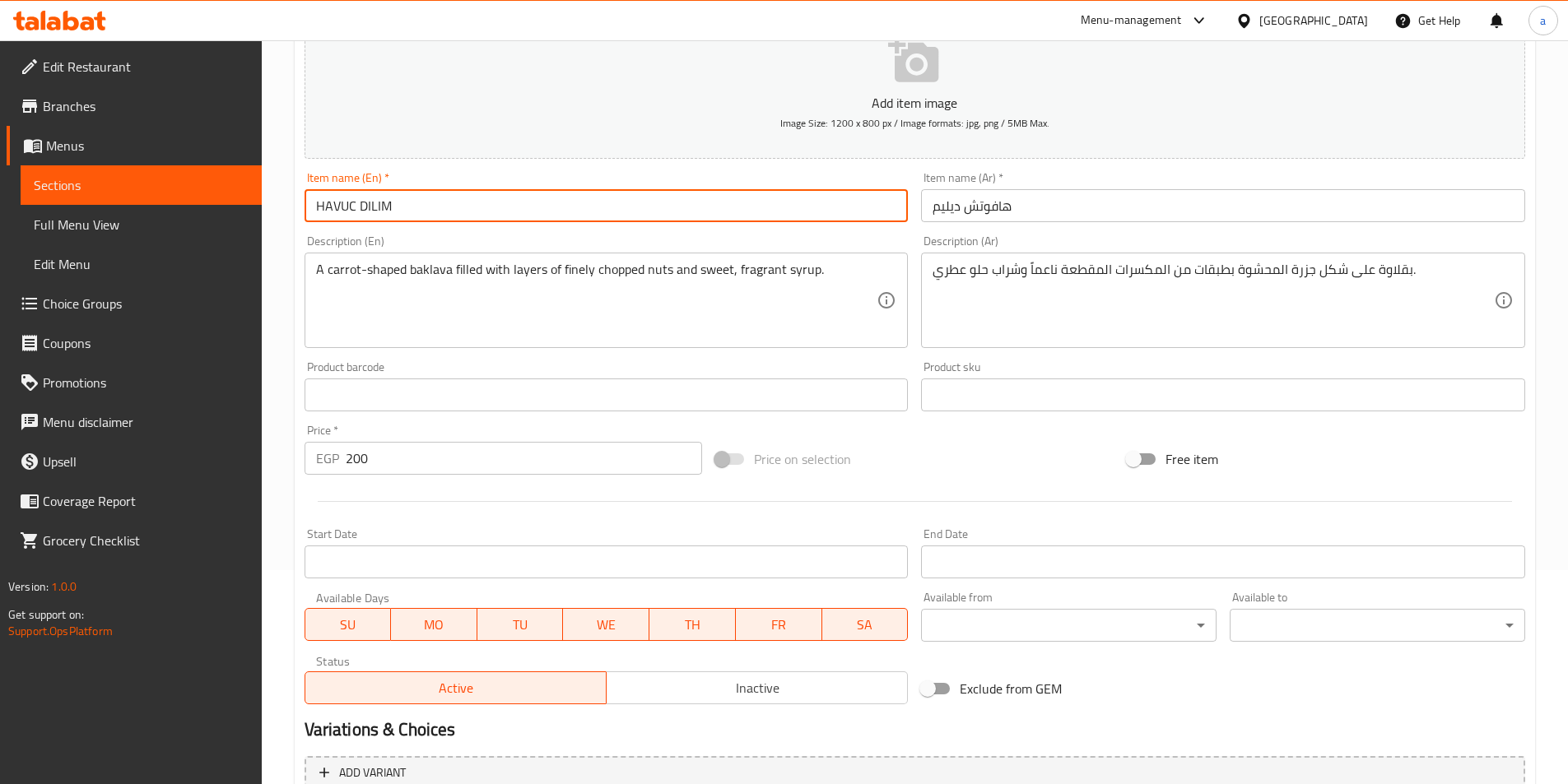
type input "HAVUC DILIM"
click at [522, 376] on div "Product barcode Product barcode" at bounding box center [606, 386] width 604 height 50
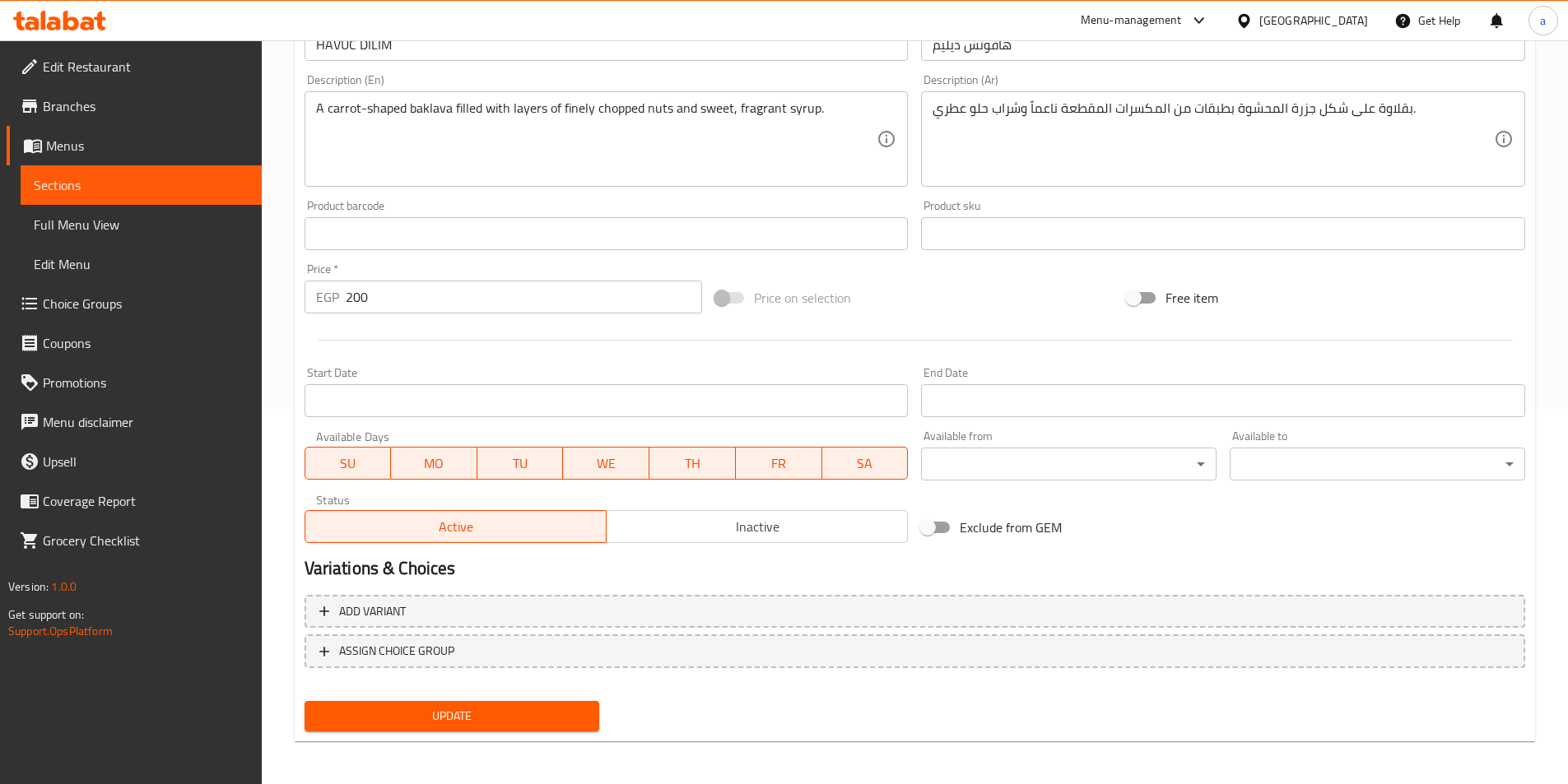
scroll to position [378, 0]
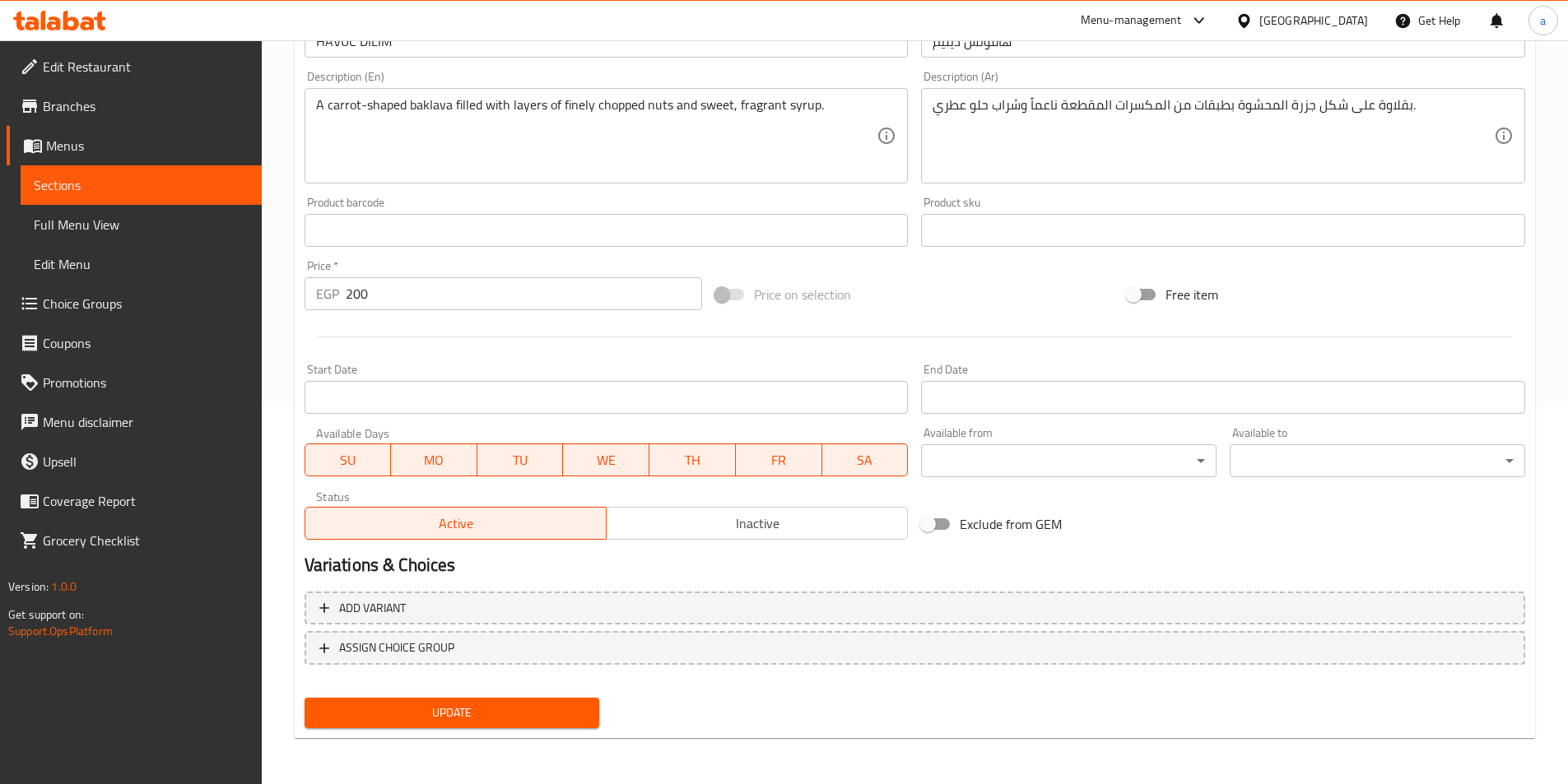
click at [456, 721] on span "Update" at bounding box center [451, 713] width 269 height 21
click at [124, 224] on span "Full Menu View" at bounding box center [141, 225] width 215 height 20
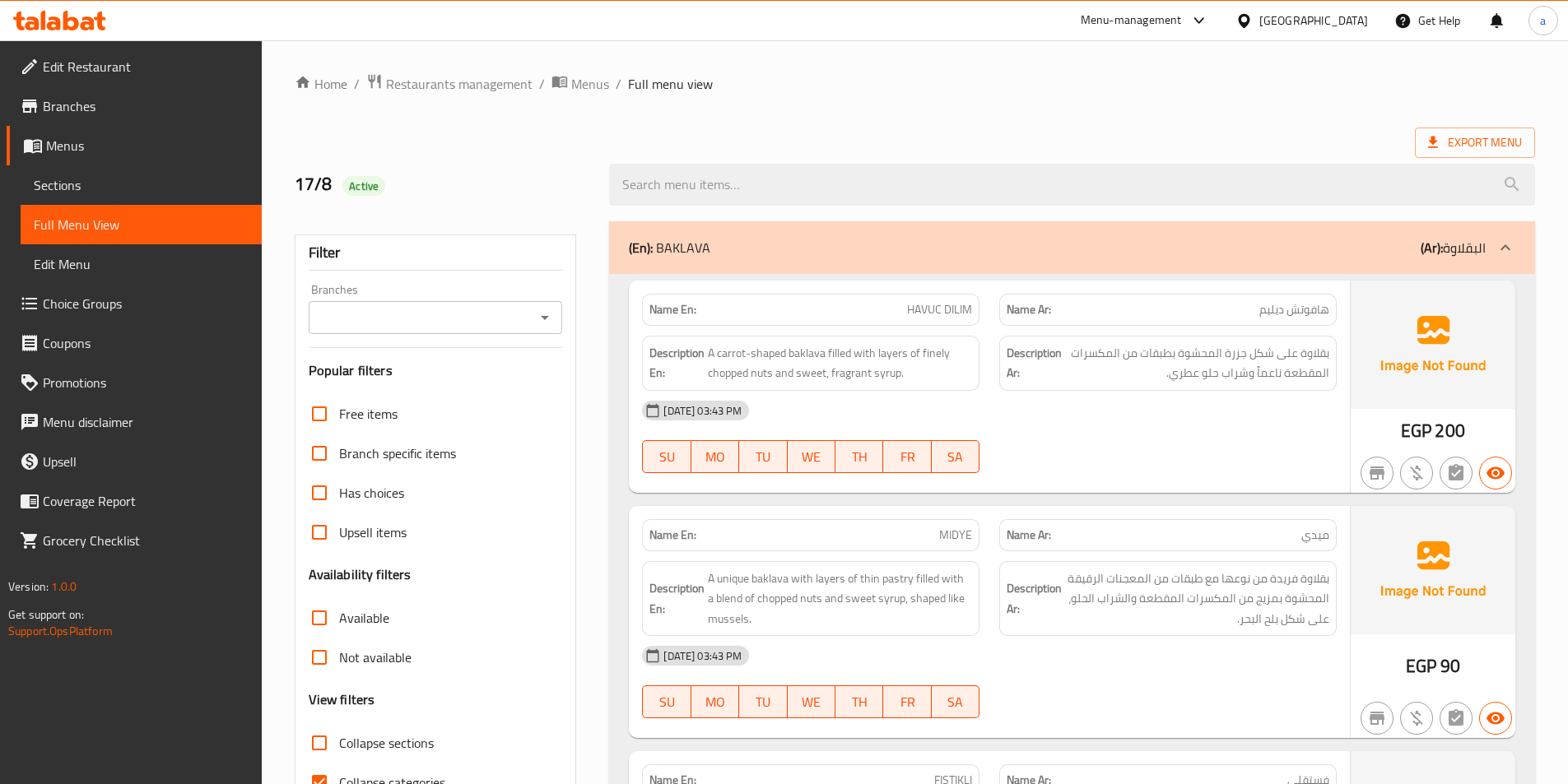
click at [986, 425] on div "[DATE] 03:43 PM" at bounding box center [989, 410] width 715 height 39
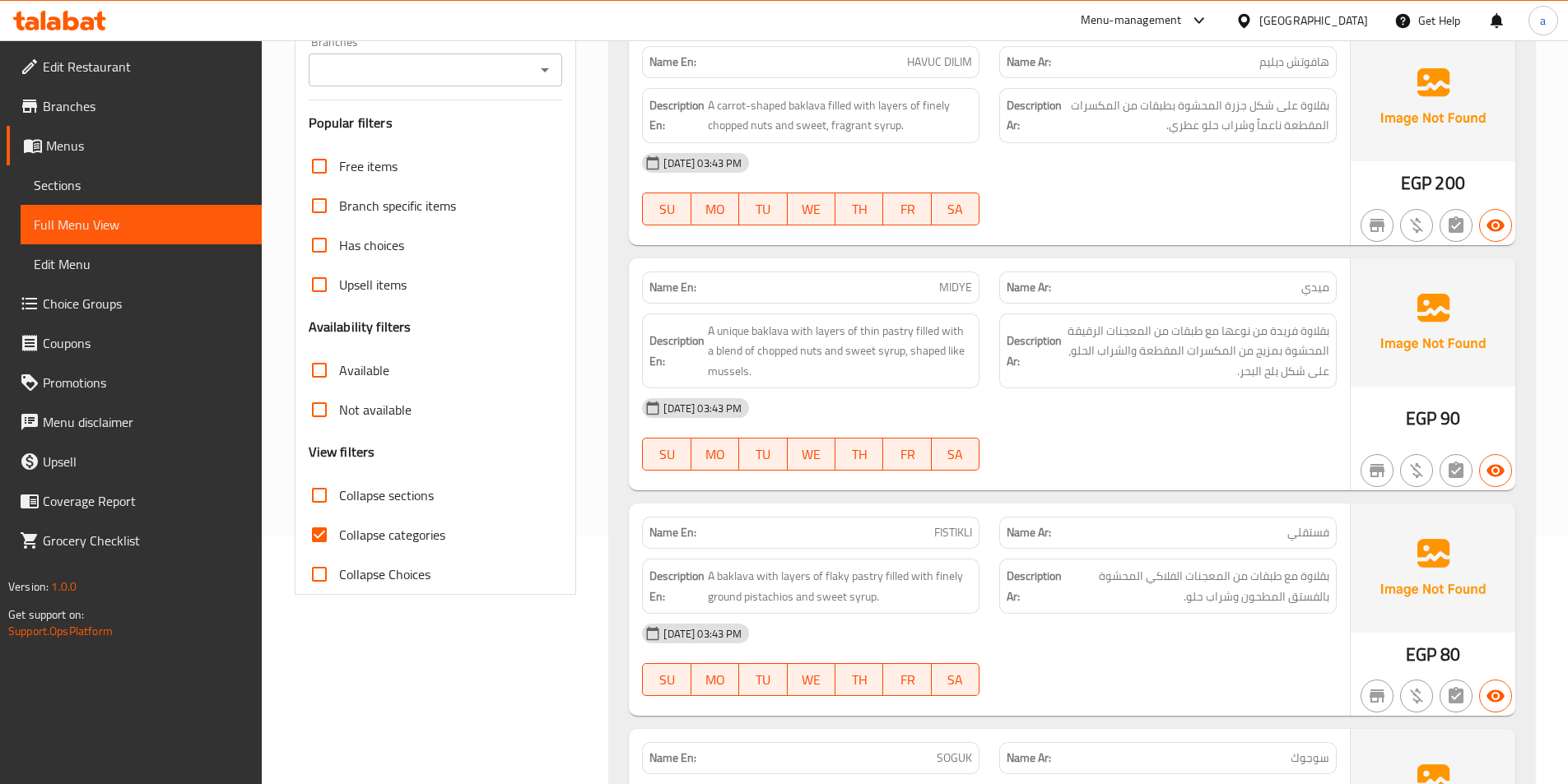
scroll to position [247, 0]
click at [1051, 653] on div "[DATE] 03:43 PM" at bounding box center [989, 634] width 715 height 39
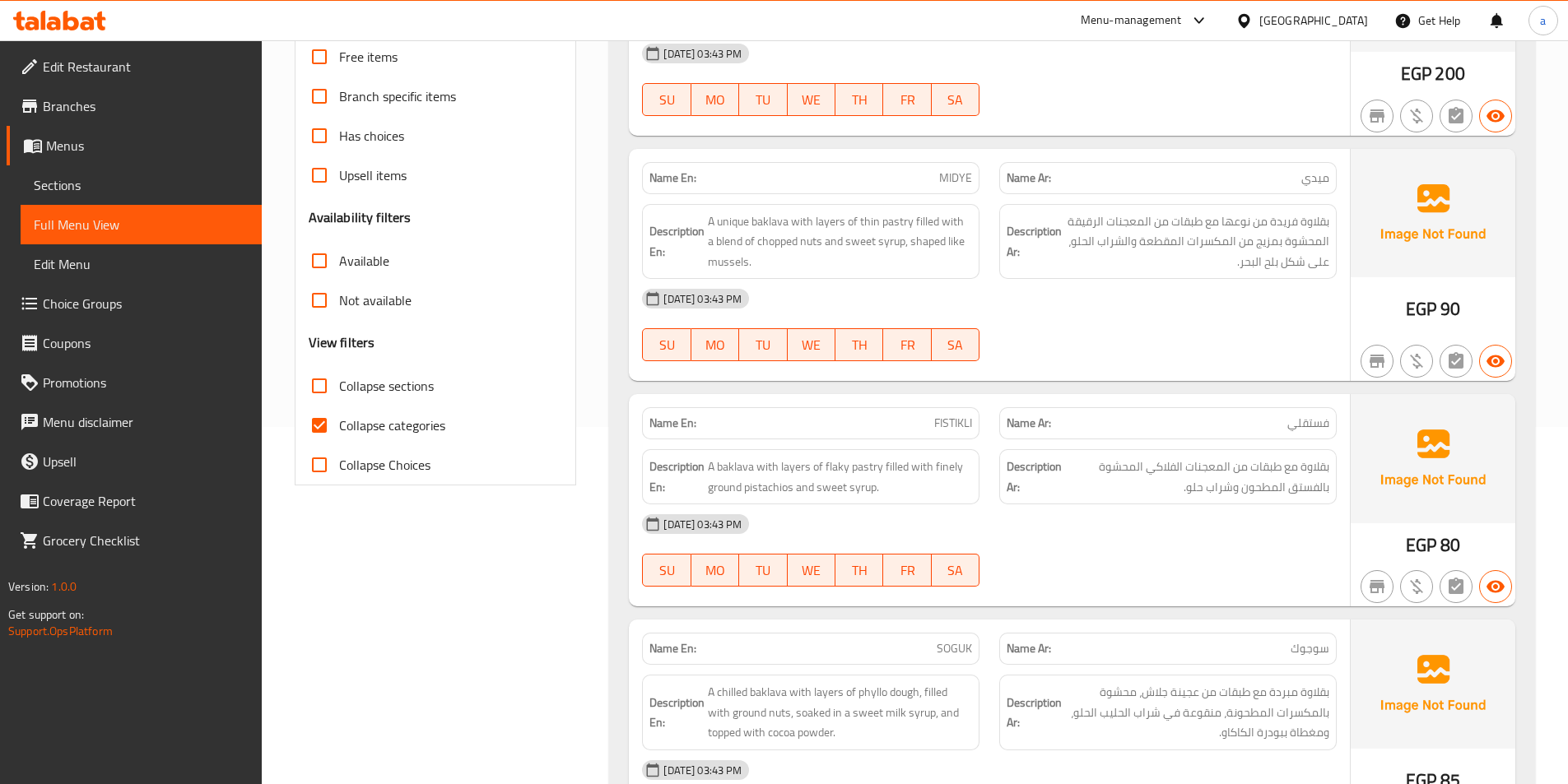
scroll to position [411, 0]
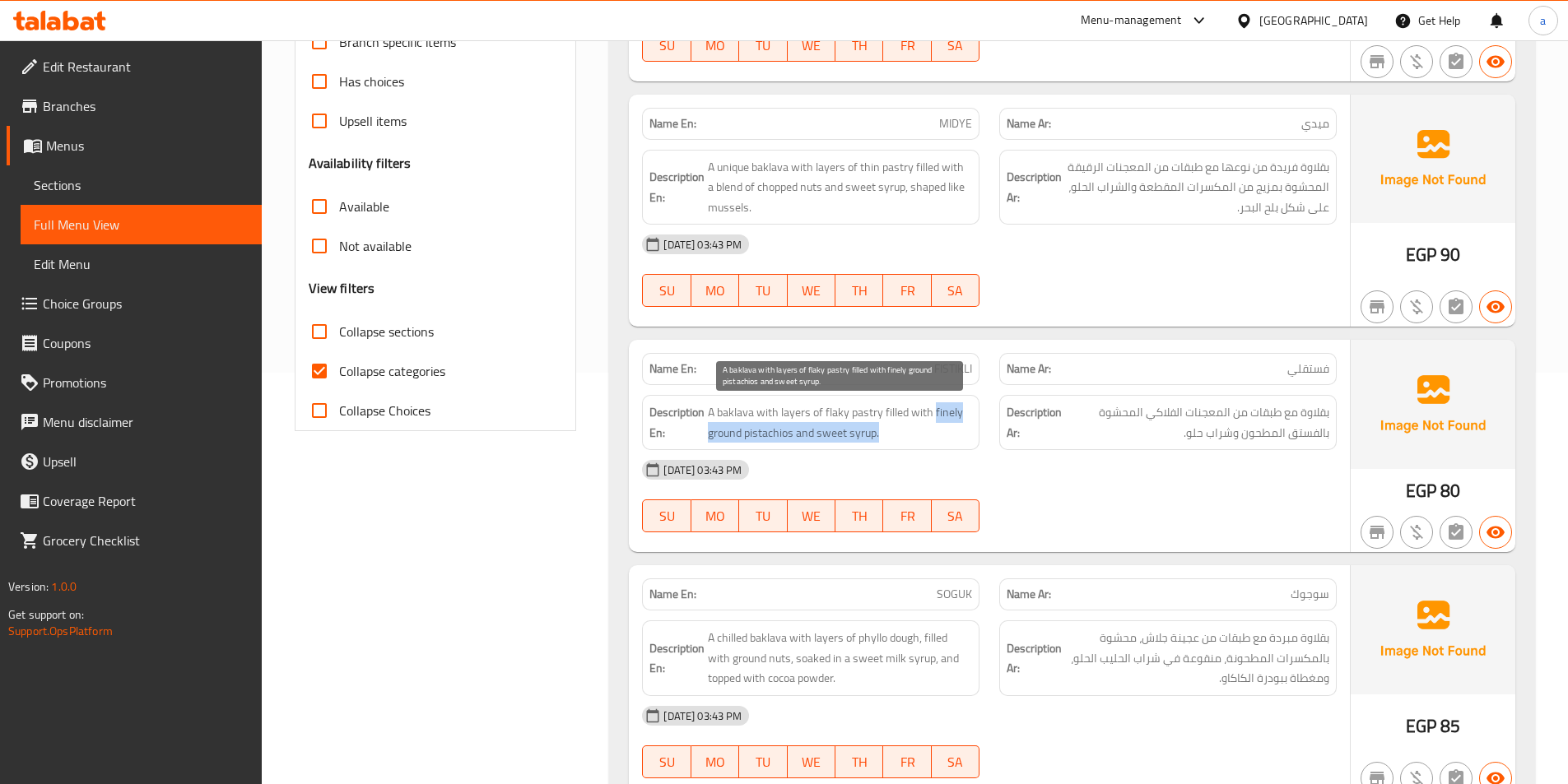
drag, startPoint x: 934, startPoint y: 410, endPoint x: 971, endPoint y: 425, distance: 39.9
click at [971, 425] on span "A baklava with layers of flaky pastry filled with finely ground pistachios and …" at bounding box center [840, 422] width 264 height 40
click at [136, 183] on span "Sections" at bounding box center [141, 185] width 215 height 20
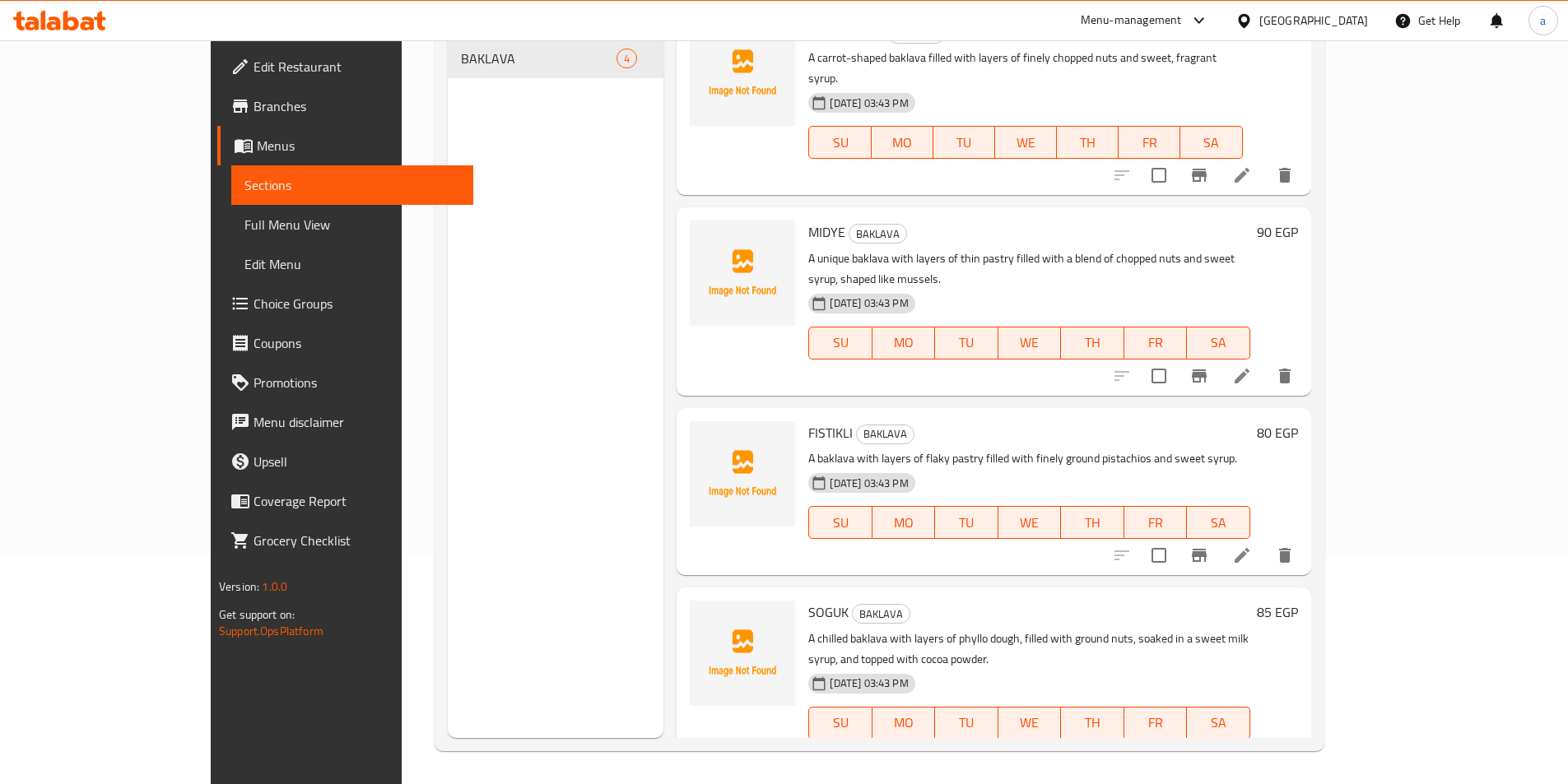
scroll to position [231, 0]
click at [1265, 541] on li at bounding box center [1242, 555] width 46 height 29
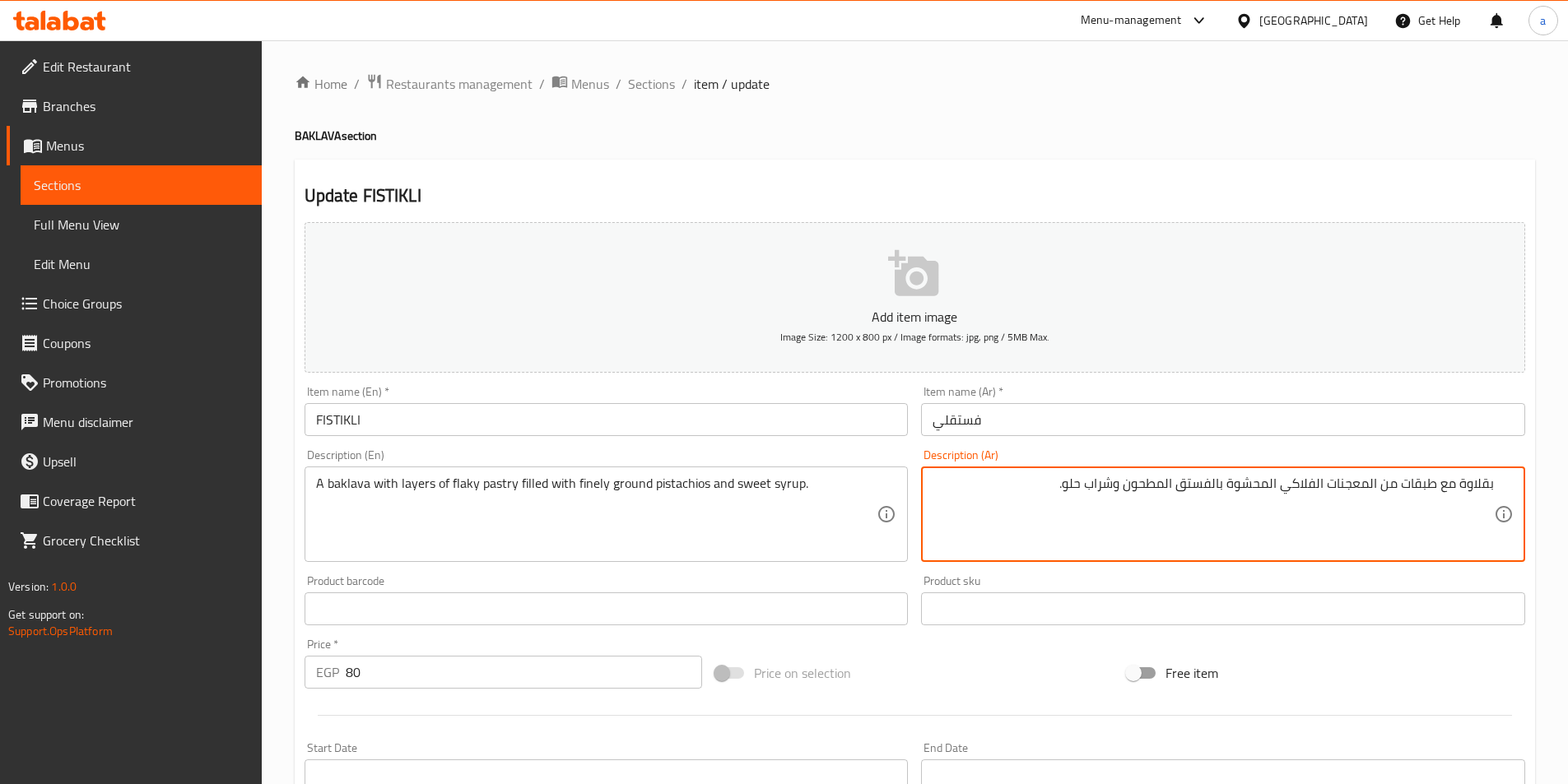
click at [1127, 487] on textarea "بقلاوة مع طبقات من المعجنات الفلاكي المحشوة بالفستق المطحون وشراب حلو." at bounding box center [1213, 515] width 562 height 78
type textarea "بقلاوة مع طبقات من المعجنات الفلاكي المحشوة بالفستق المطحون ناعما وشراب حلو."
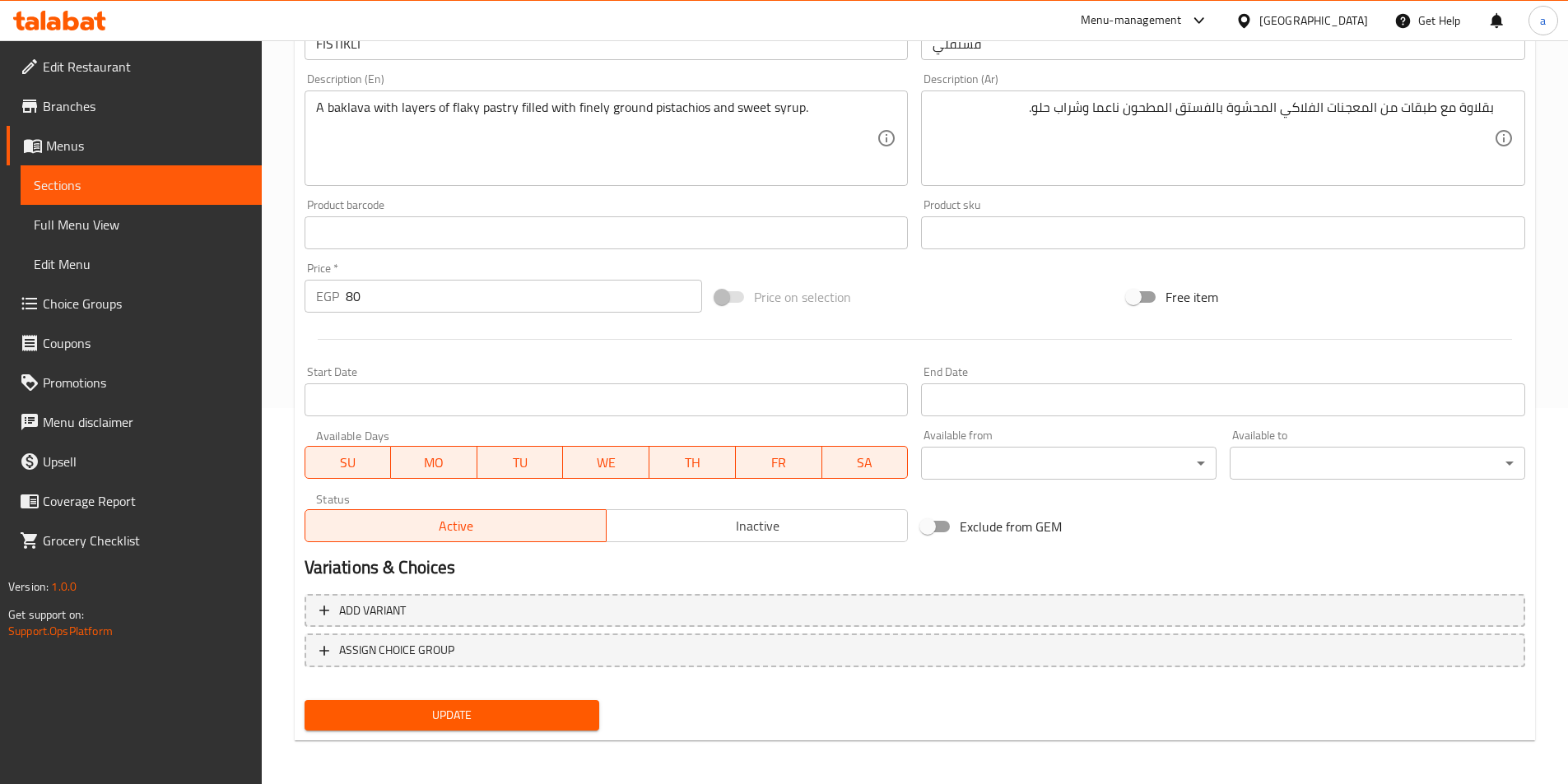
scroll to position [378, 0]
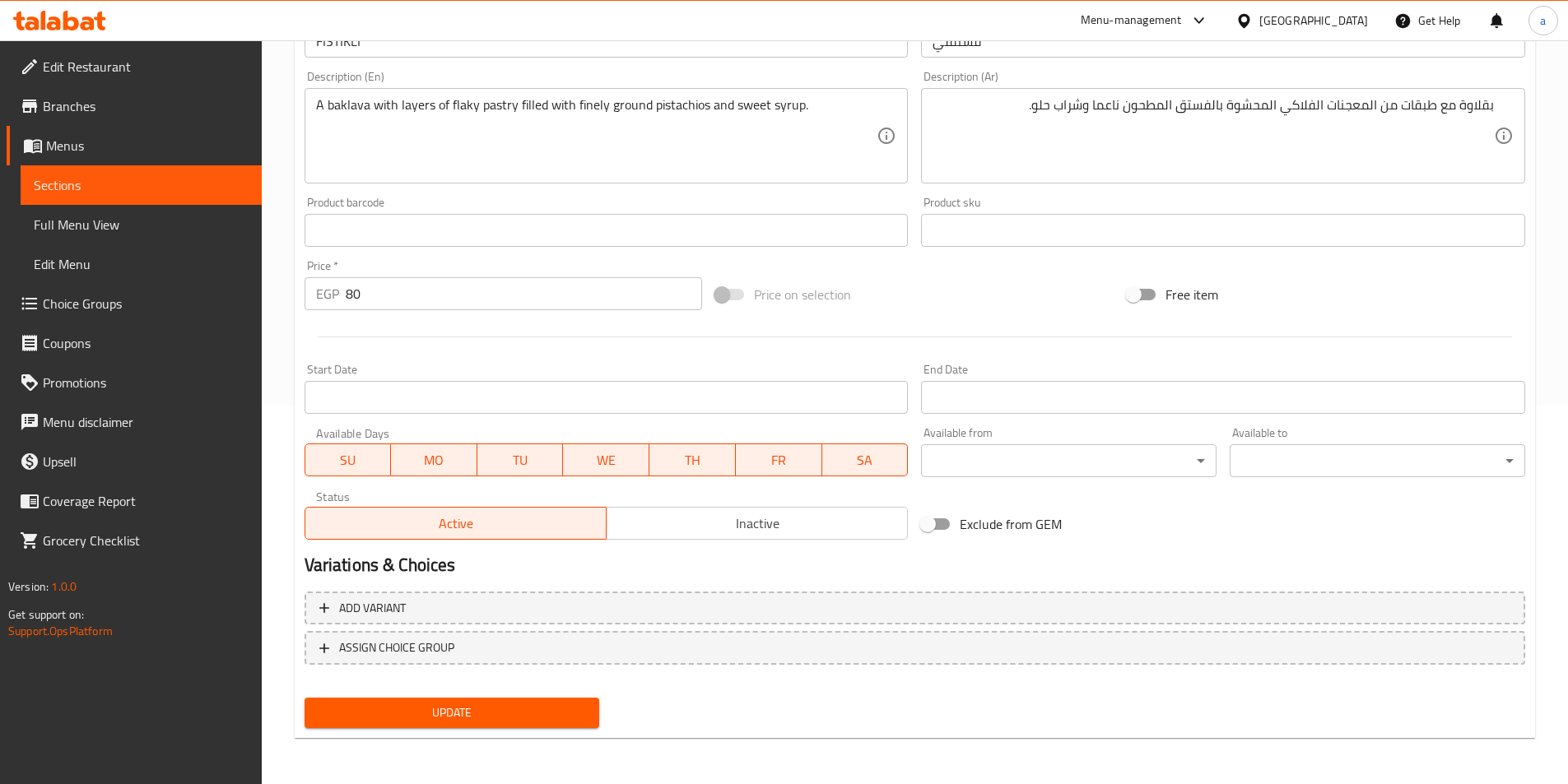
click at [570, 721] on span "Update" at bounding box center [451, 713] width 269 height 21
click at [108, 215] on span "Full Menu View" at bounding box center [141, 225] width 215 height 20
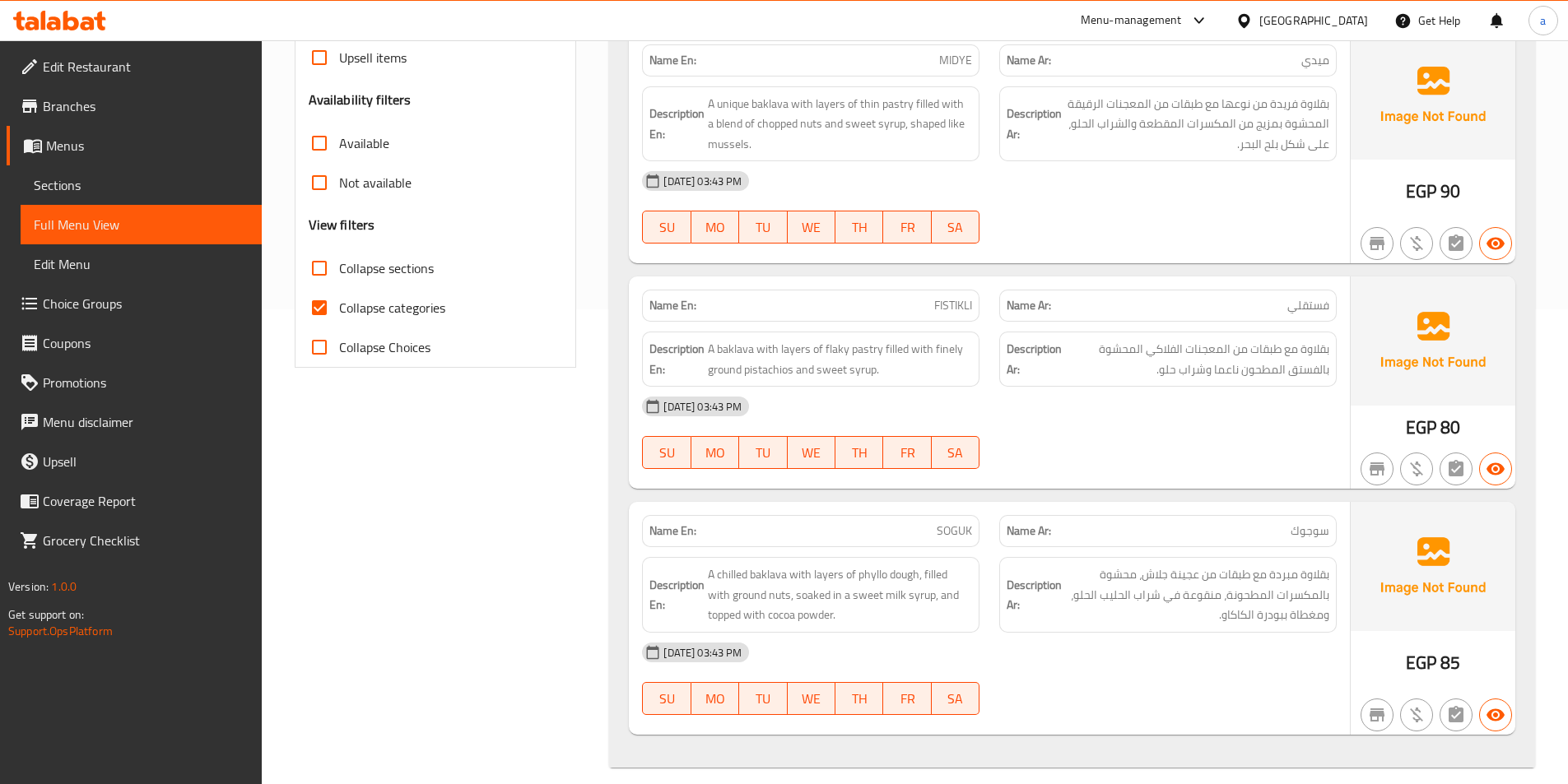
scroll to position [491, 0]
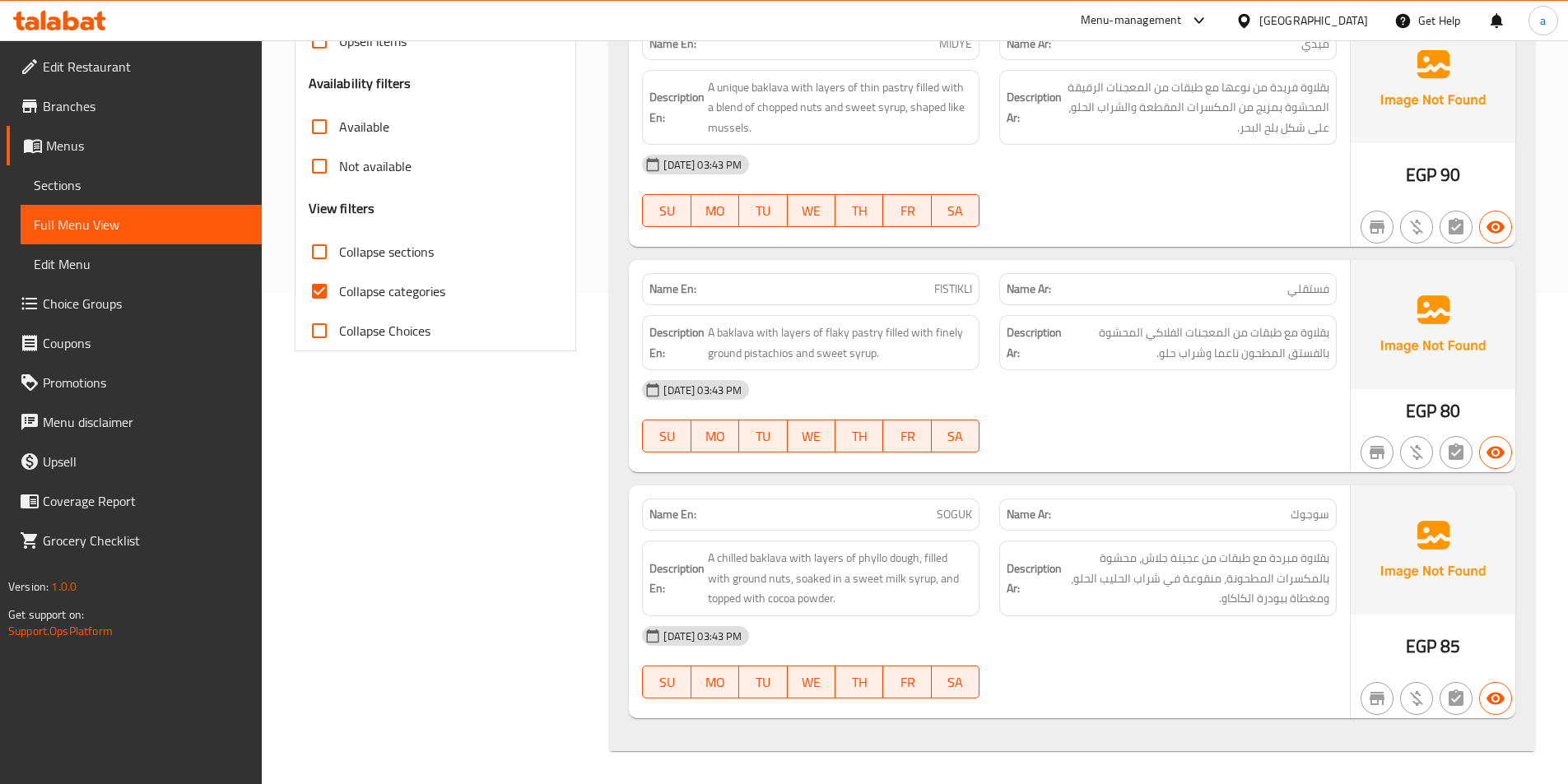
click at [301, 290] on input "Collapse categories" at bounding box center [319, 291] width 39 height 39
checkbox input "false"
click at [123, 186] on span "Sections" at bounding box center [141, 185] width 215 height 20
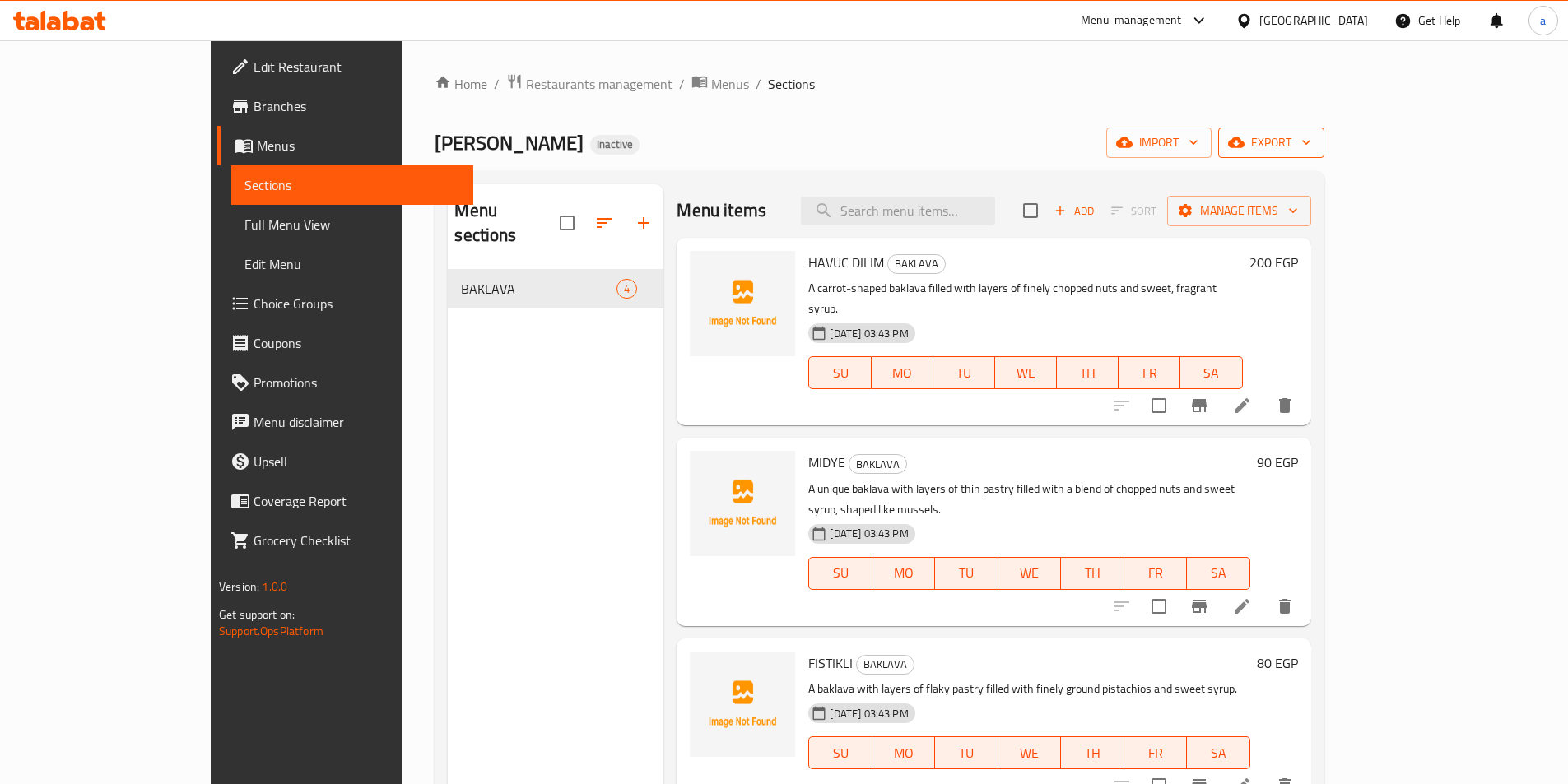
click at [1311, 145] on span "export" at bounding box center [1272, 142] width 80 height 21
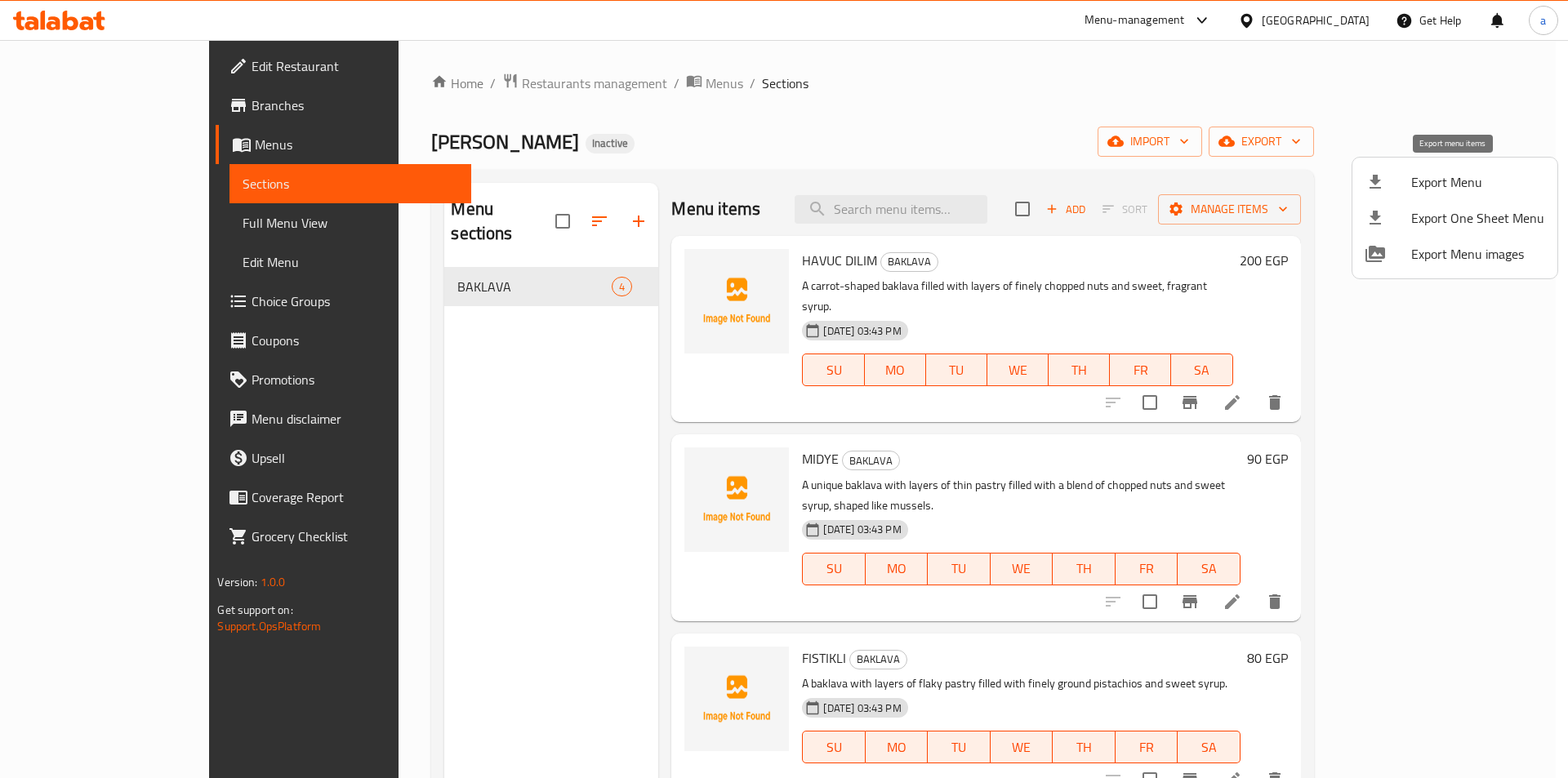
click at [1459, 182] on span "Export Menu" at bounding box center [1478, 182] width 133 height 20
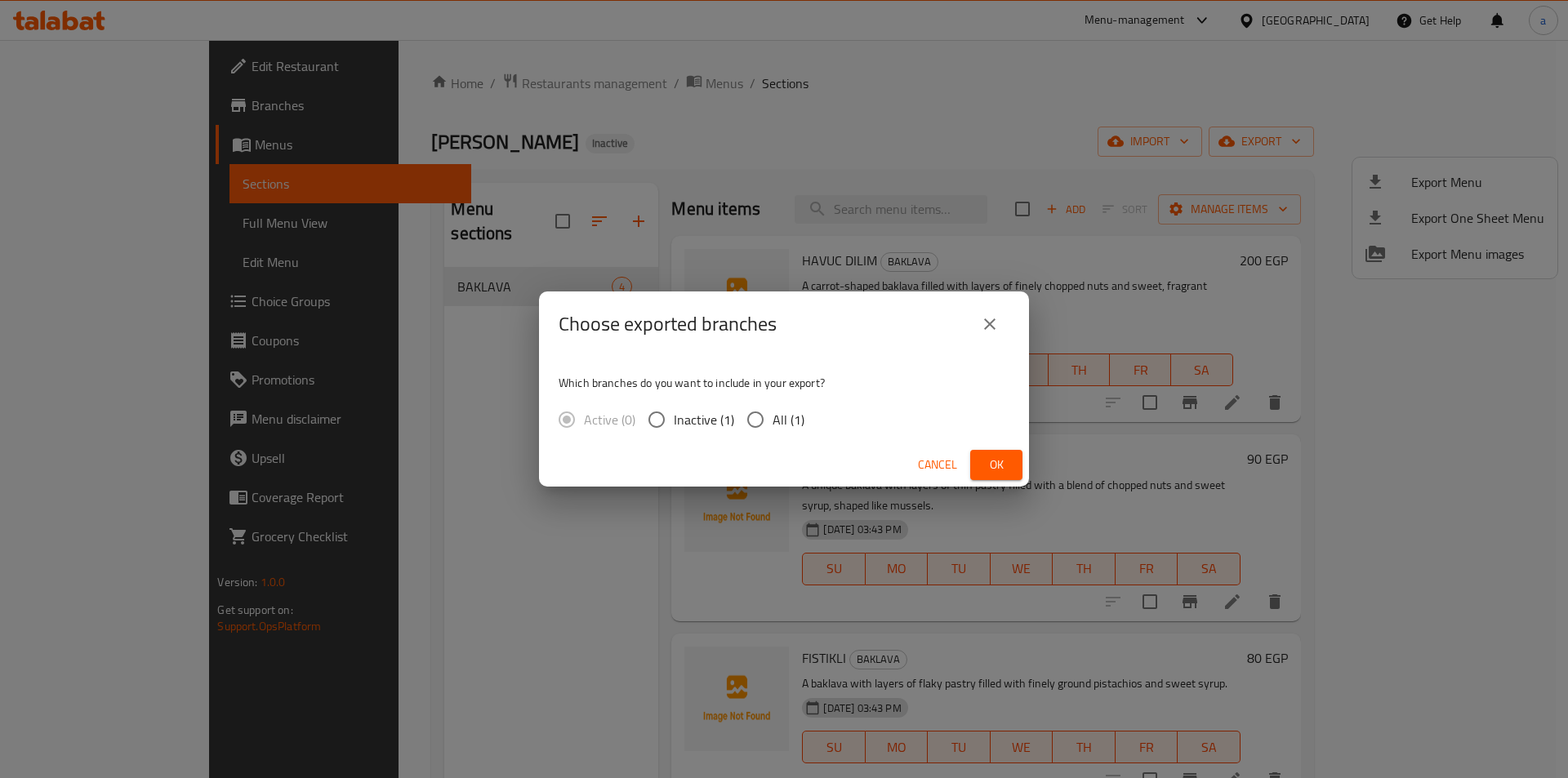
click at [745, 422] on input "All (1)" at bounding box center [755, 420] width 34 height 34
radio input "true"
click at [1008, 470] on span "Ok" at bounding box center [996, 465] width 26 height 21
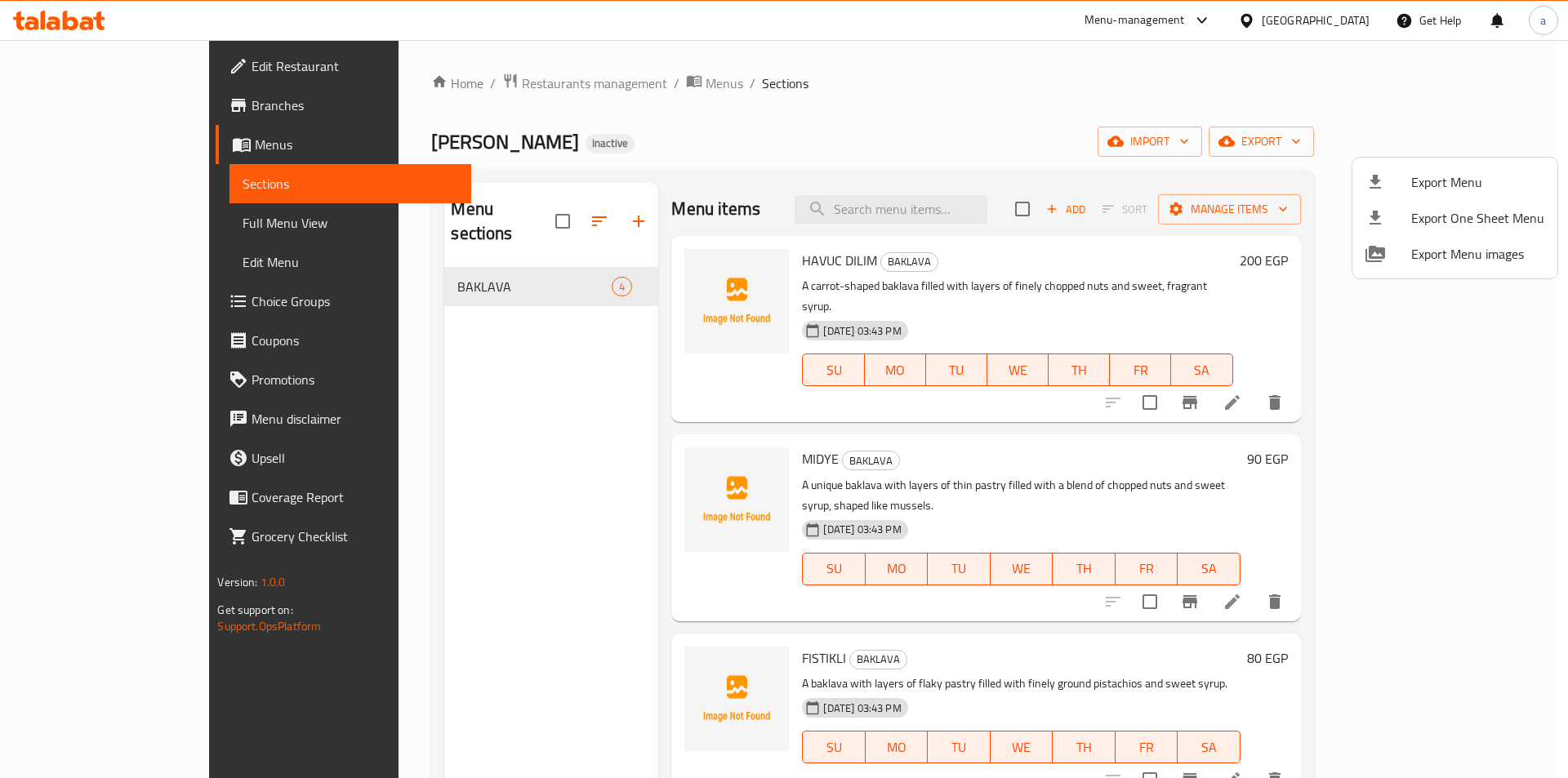
click at [802, 260] on div at bounding box center [784, 389] width 1568 height 778
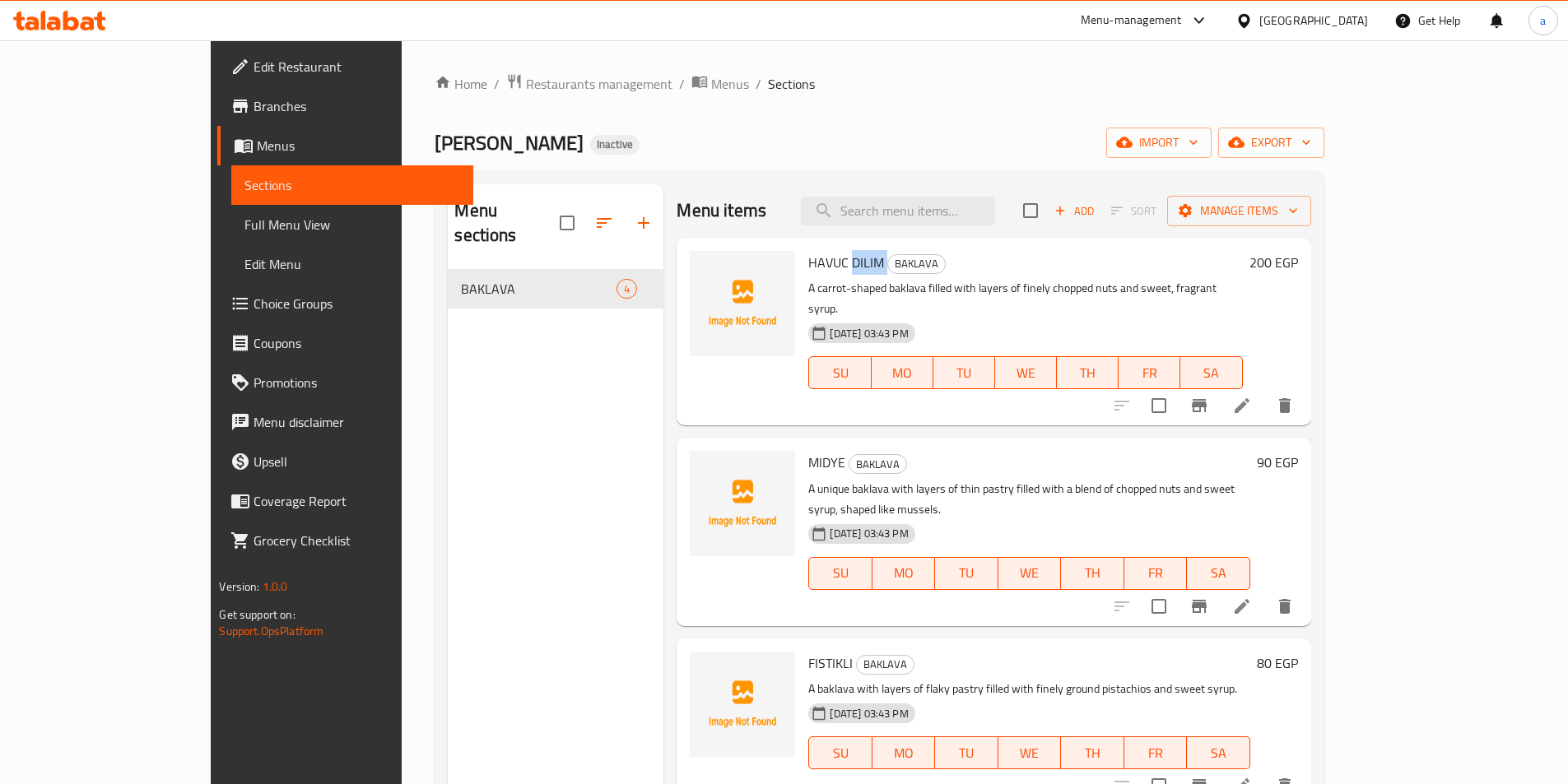
click at [809, 262] on span "HAVUC DILIM" at bounding box center [846, 262] width 76 height 25
copy h6 "HAVUC DILIM"
click at [809, 450] on span "MIDYE" at bounding box center [827, 462] width 37 height 25
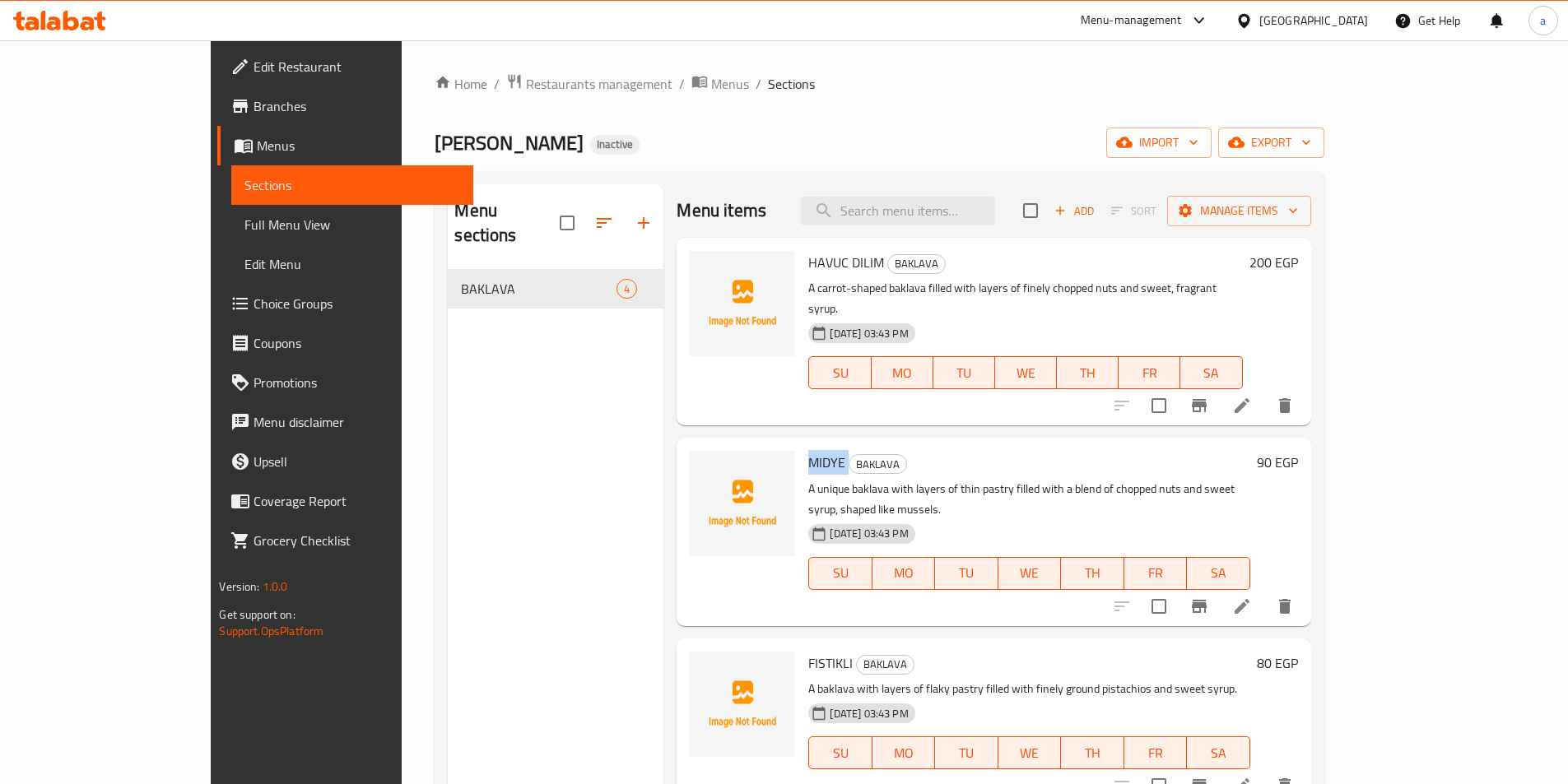
copy h6 "MIDYE"
click at [809, 651] on span "FISTIKLI" at bounding box center [830, 663] width 45 height 25
copy h6 "FISTIKLI"
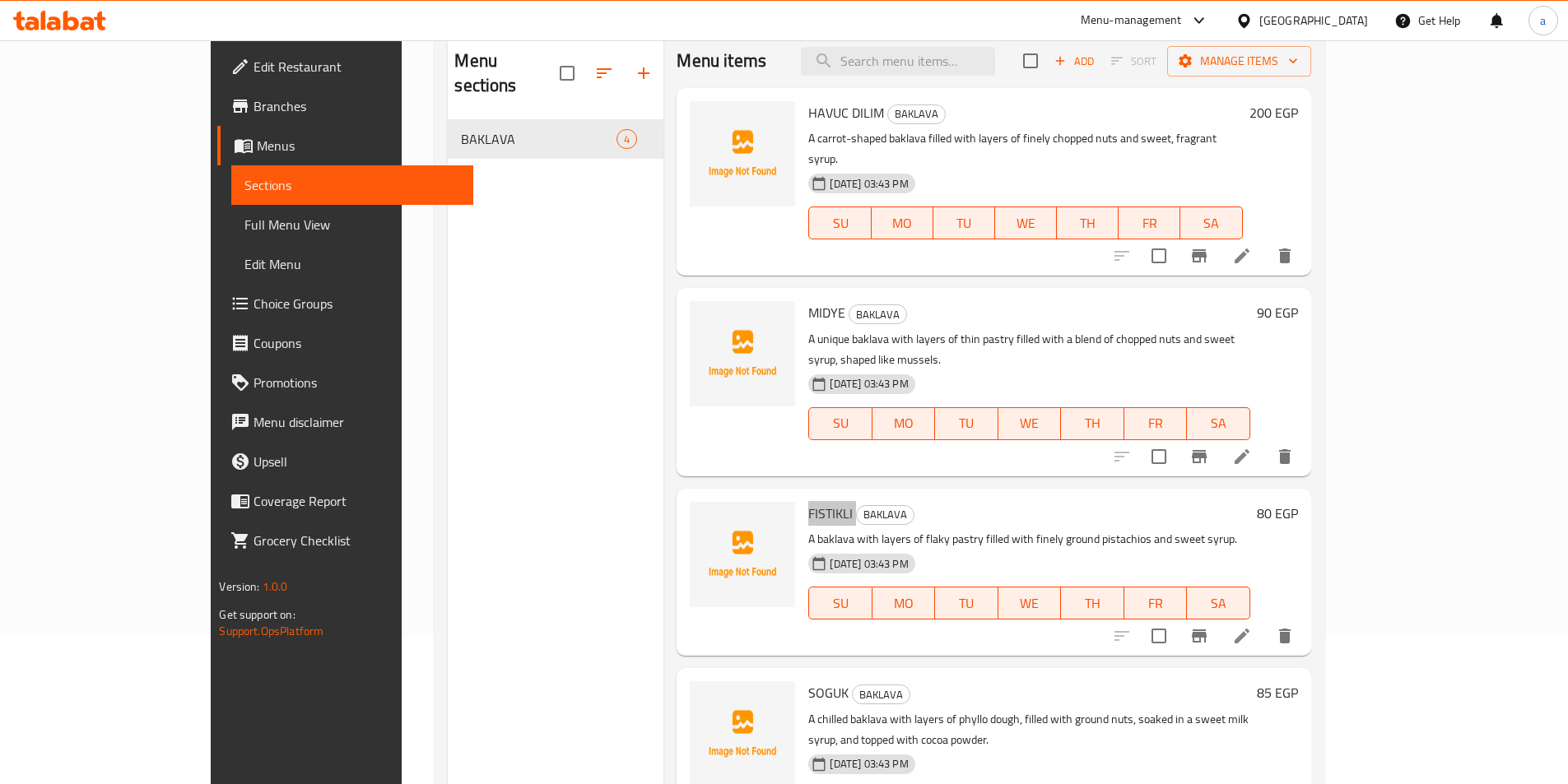
scroll to position [165, 0]
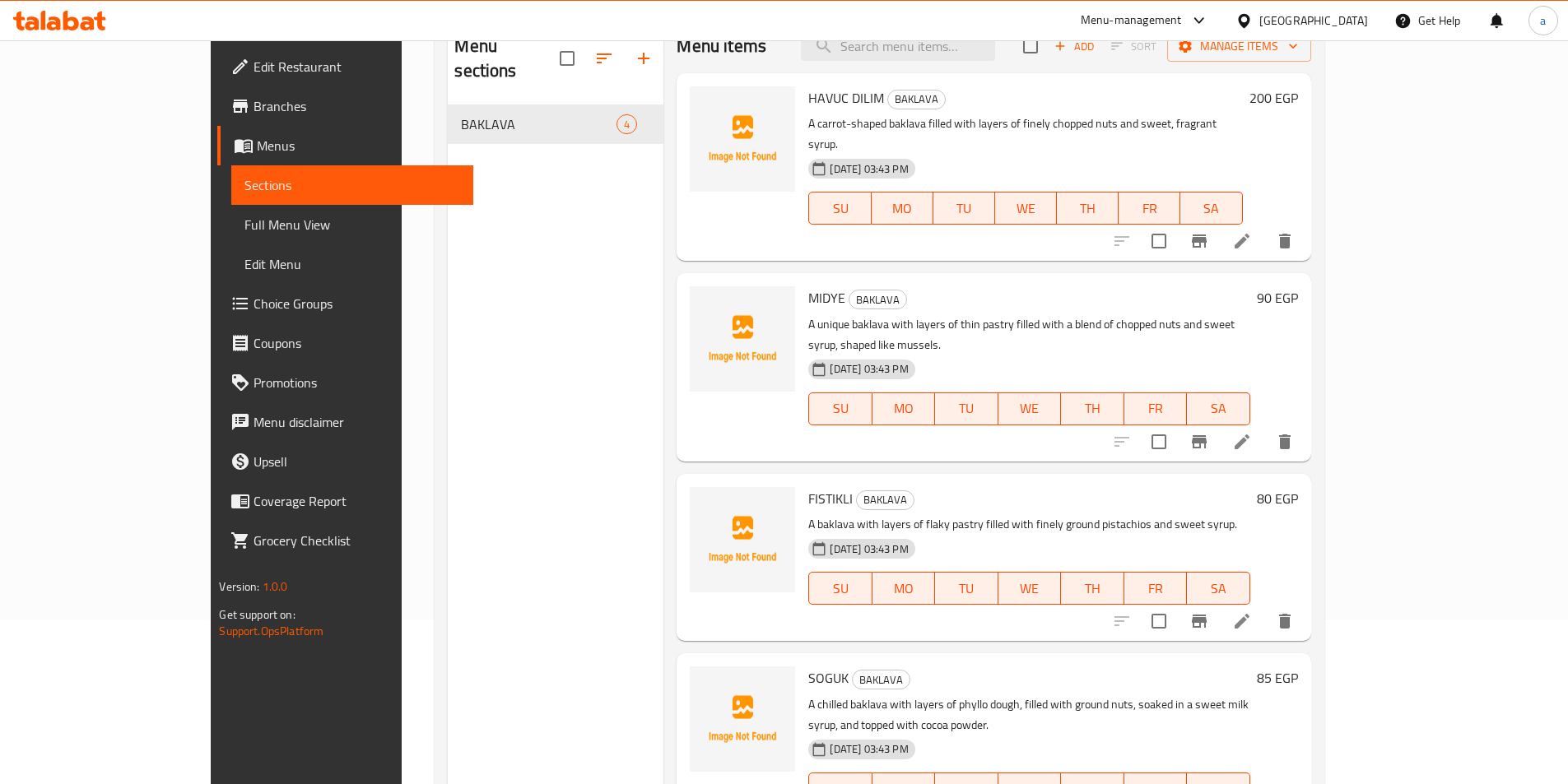
click at [809, 665] on span "SOGUK" at bounding box center [829, 677] width 40 height 25
copy h6 "SOGUK"
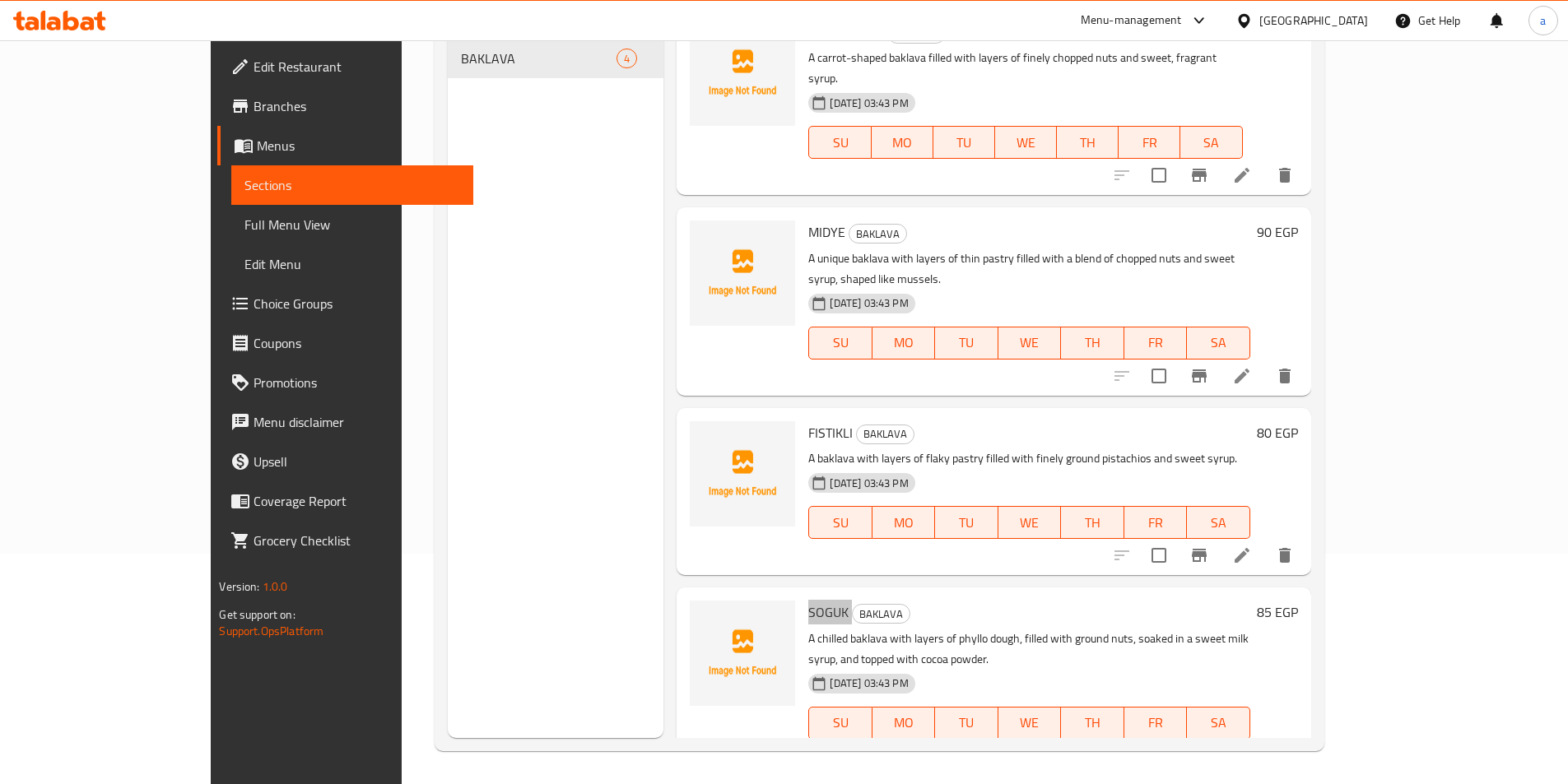
scroll to position [0, 0]
